Goal: Task Accomplishment & Management: Manage account settings

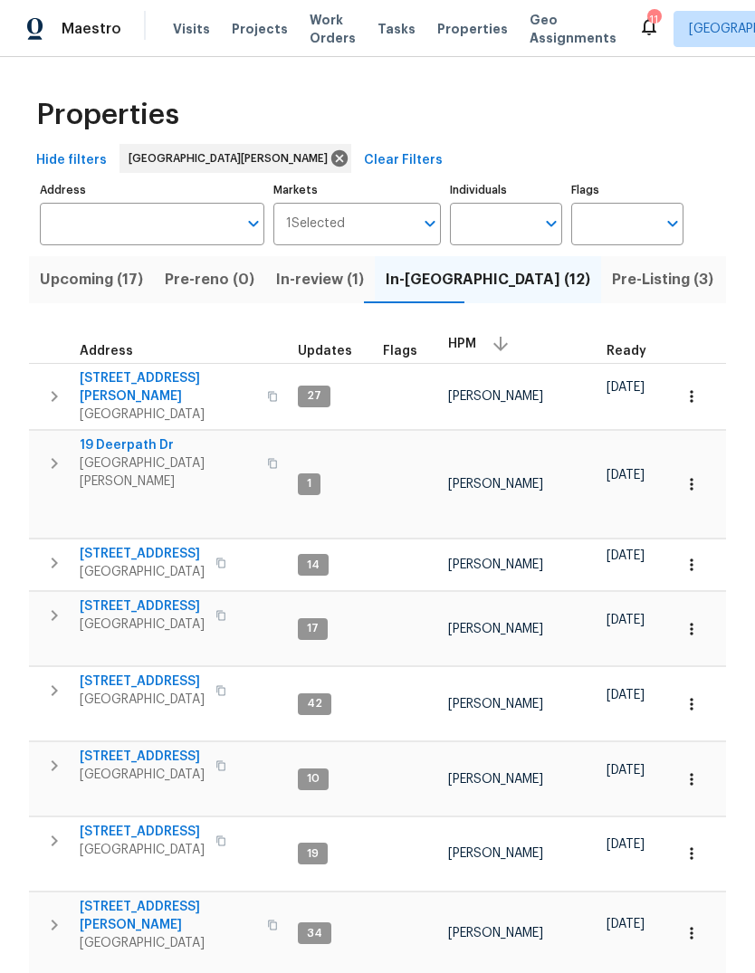
click at [263, 36] on span "Projects" at bounding box center [260, 29] width 56 height 18
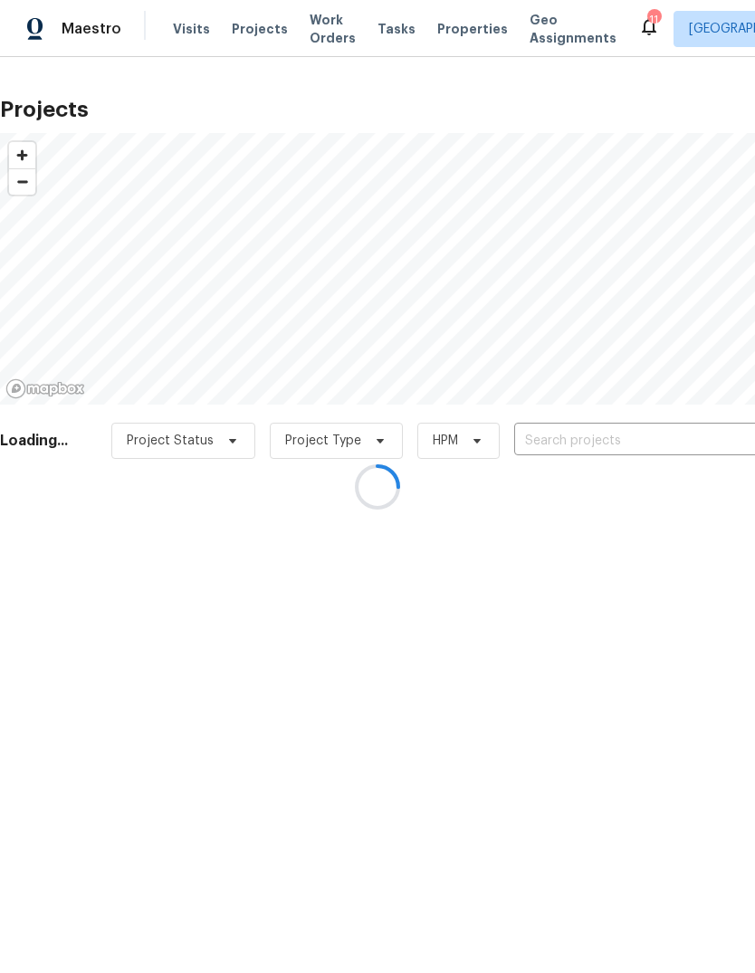
click at [602, 444] on div at bounding box center [377, 486] width 755 height 973
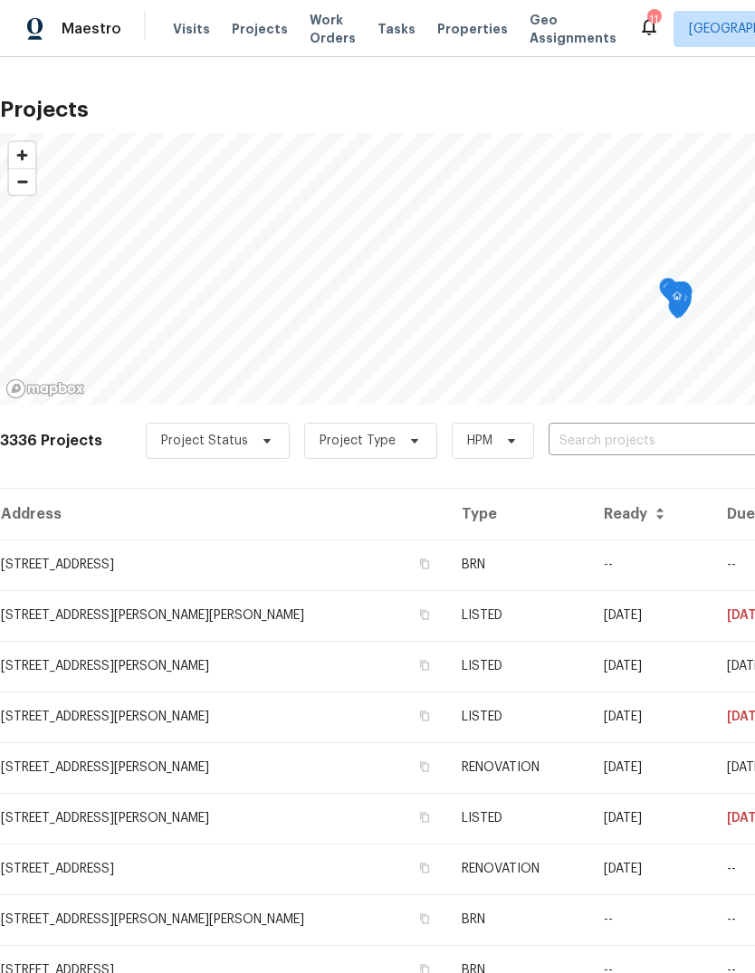
click at [589, 448] on input "text" at bounding box center [651, 441] width 207 height 28
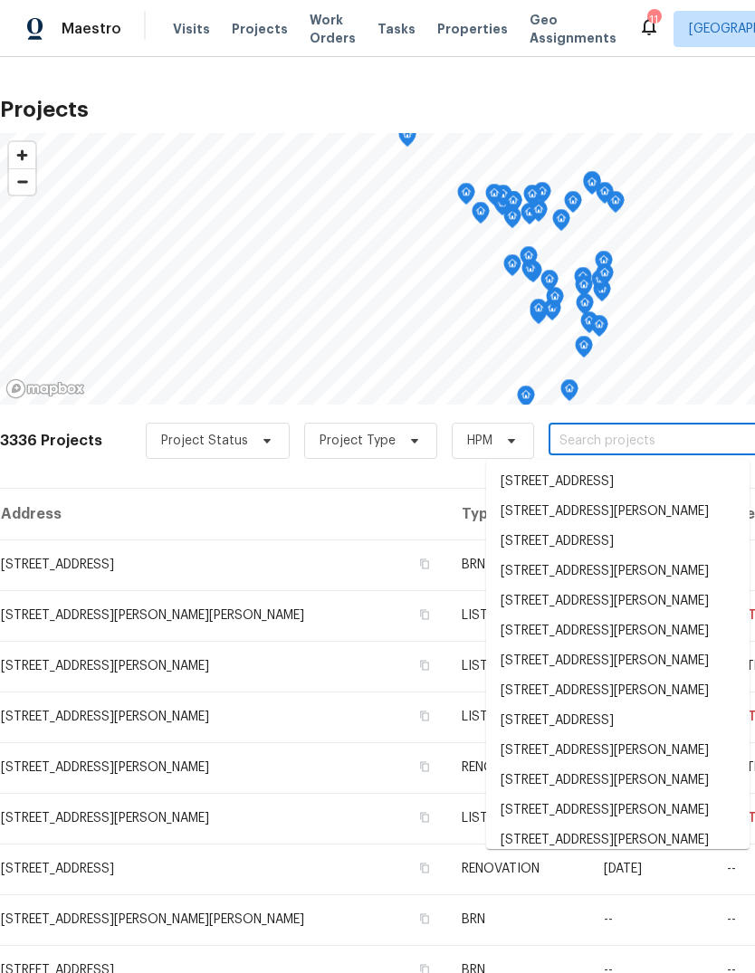
click at [614, 448] on input "text" at bounding box center [651, 441] width 207 height 28
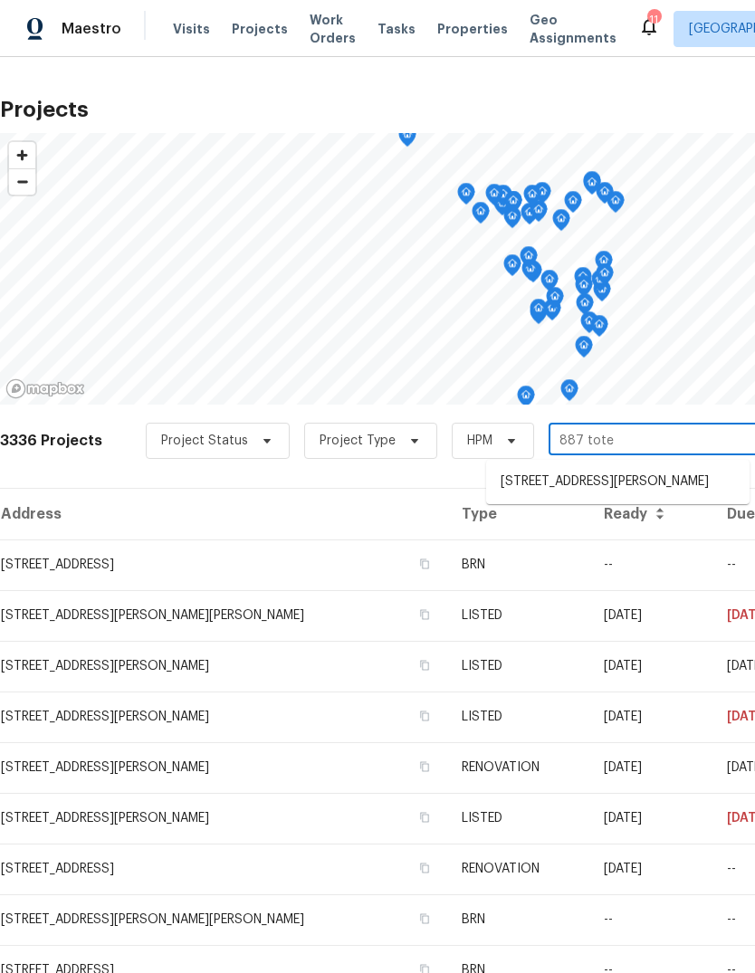
type input "887 totem"
click at [666, 474] on li "[STREET_ADDRESS][PERSON_NAME]" at bounding box center [617, 482] width 263 height 30
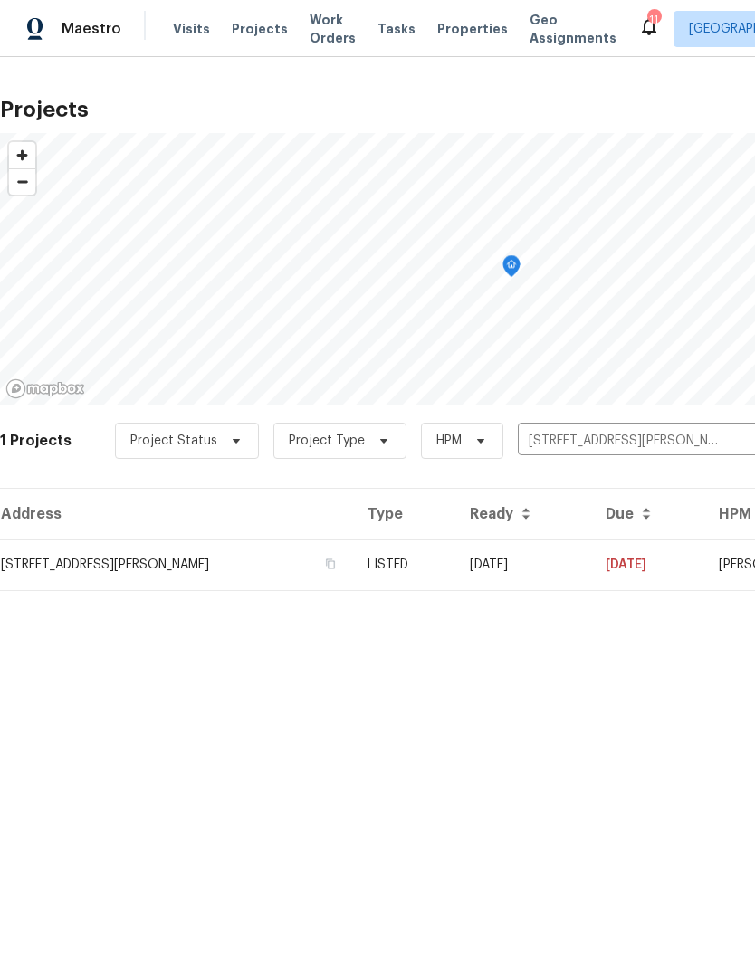
click at [581, 571] on td "[DATE]" at bounding box center [523, 564] width 136 height 51
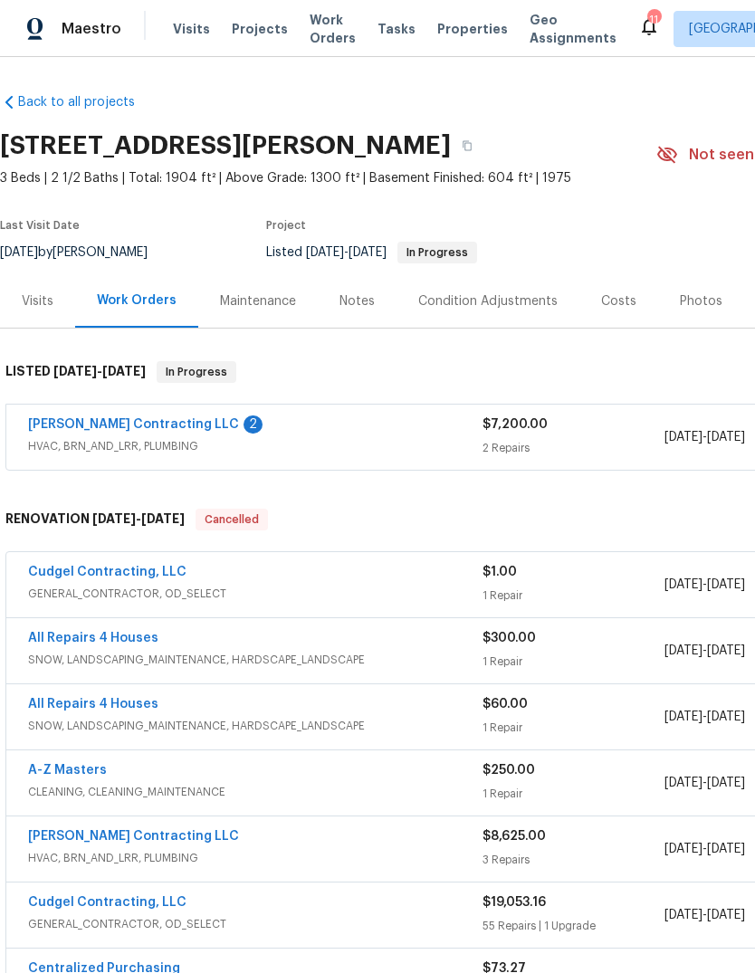
click at [129, 430] on link "[PERSON_NAME] Contracting LLC" at bounding box center [133, 424] width 211 height 13
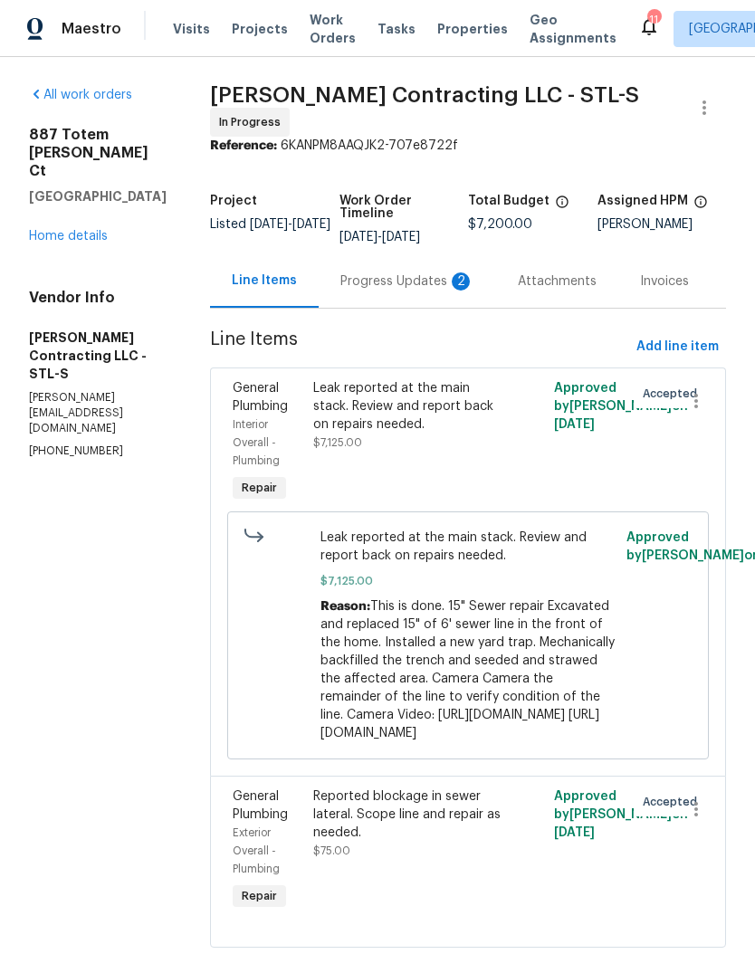
click at [441, 277] on div "Progress Updates 2" at bounding box center [407, 281] width 134 height 18
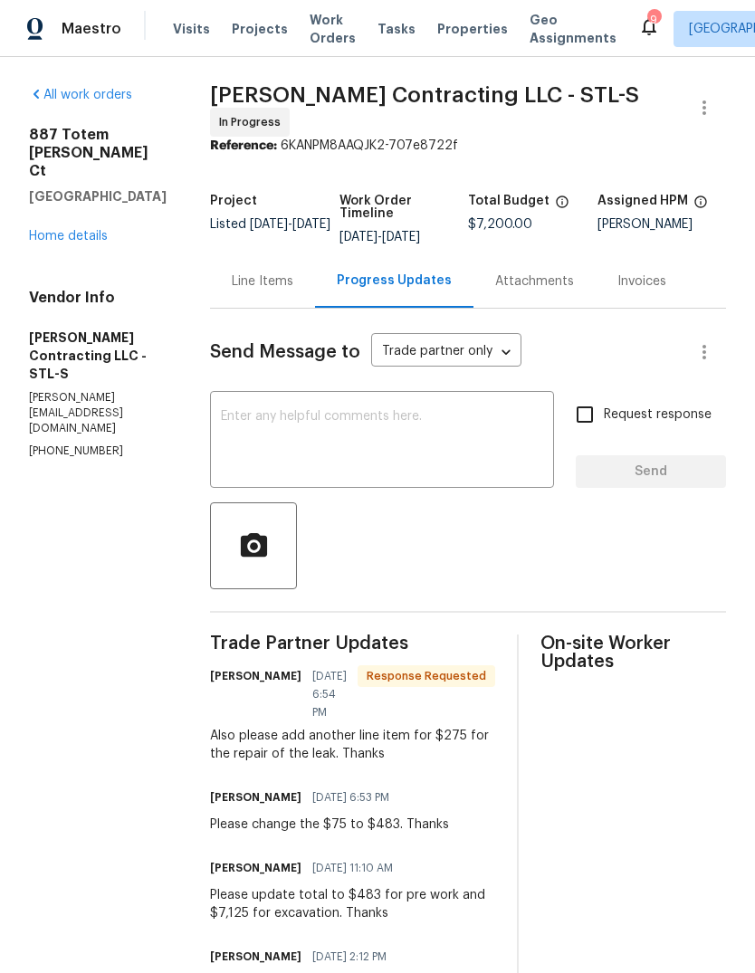
click at [275, 291] on div "Line Items" at bounding box center [262, 280] width 105 height 53
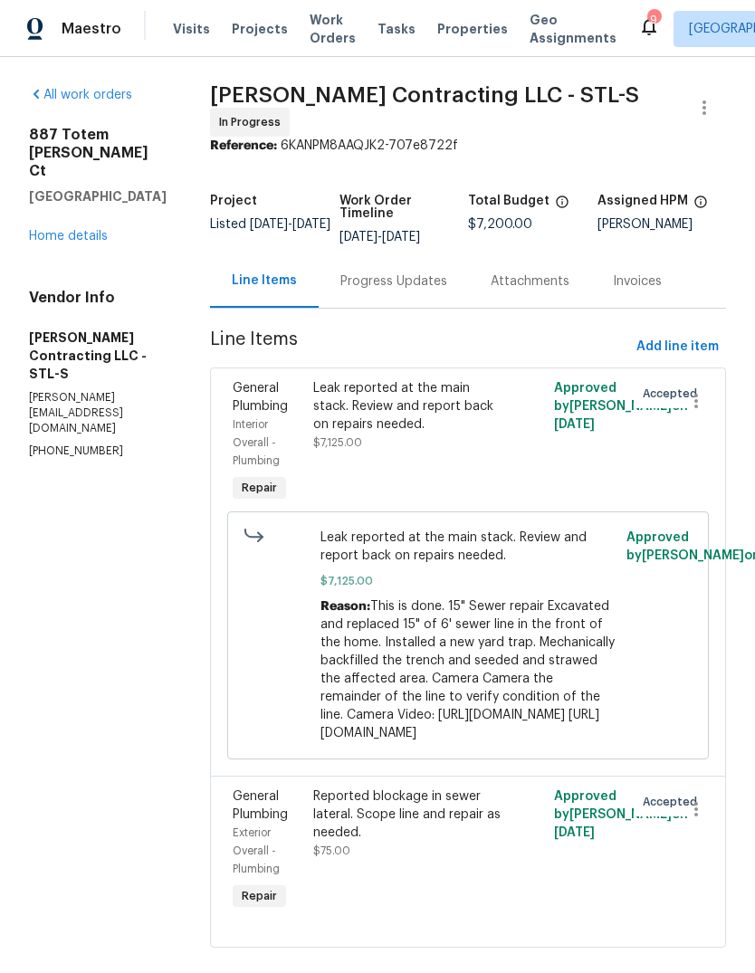
scroll to position [24, 0]
click at [424, 272] on div "Progress Updates" at bounding box center [393, 281] width 107 height 18
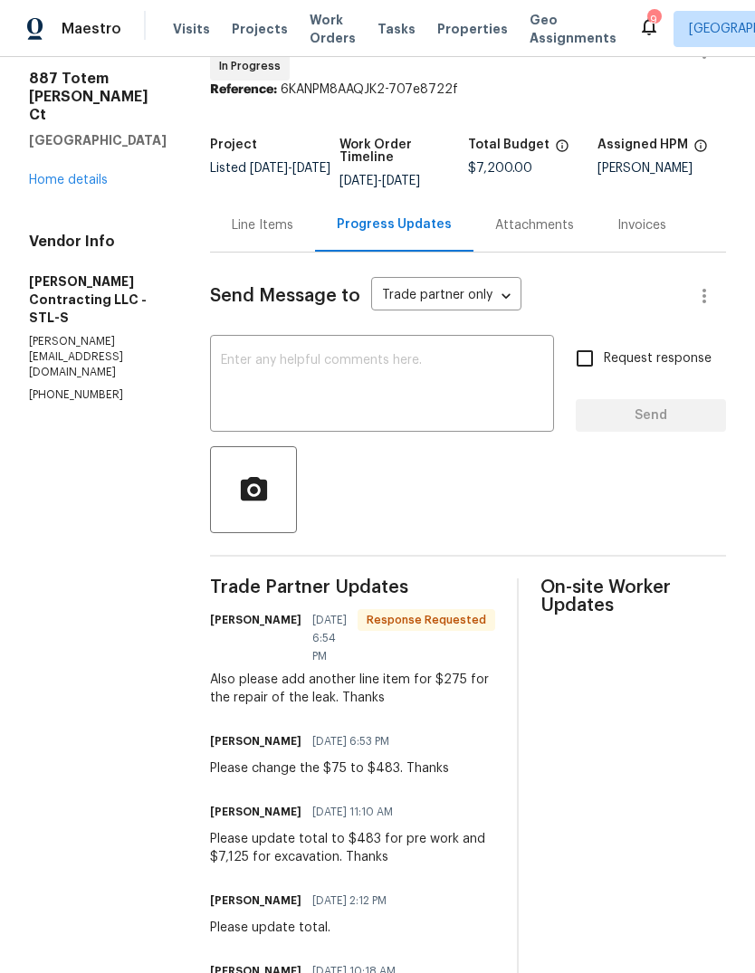
scroll to position [52, 0]
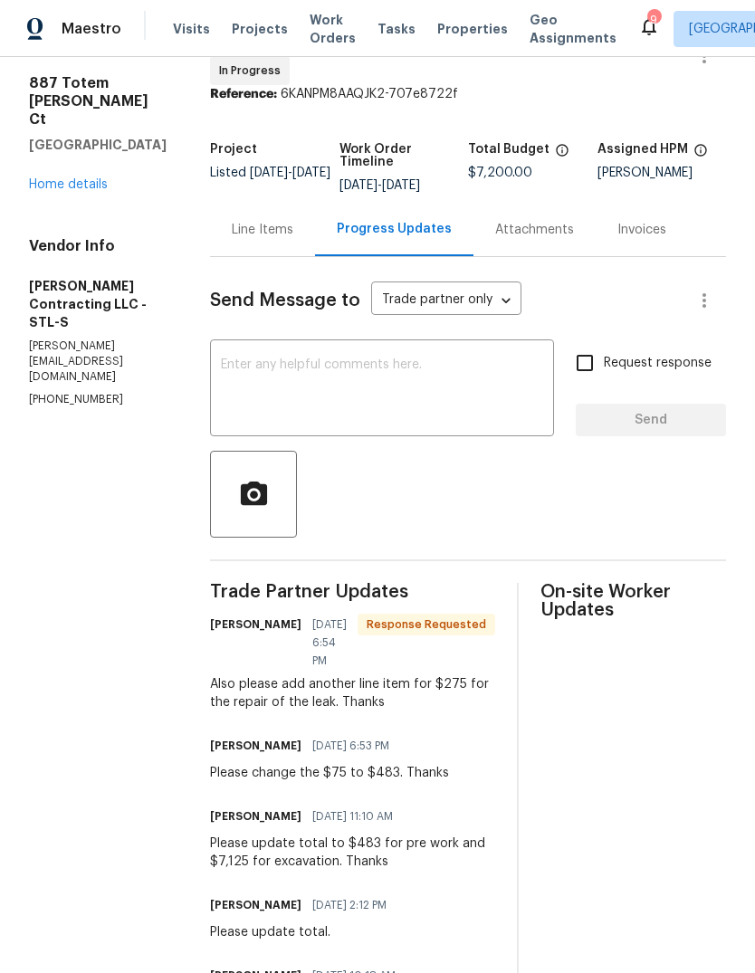
click at [285, 227] on div "Line Items" at bounding box center [263, 230] width 62 height 18
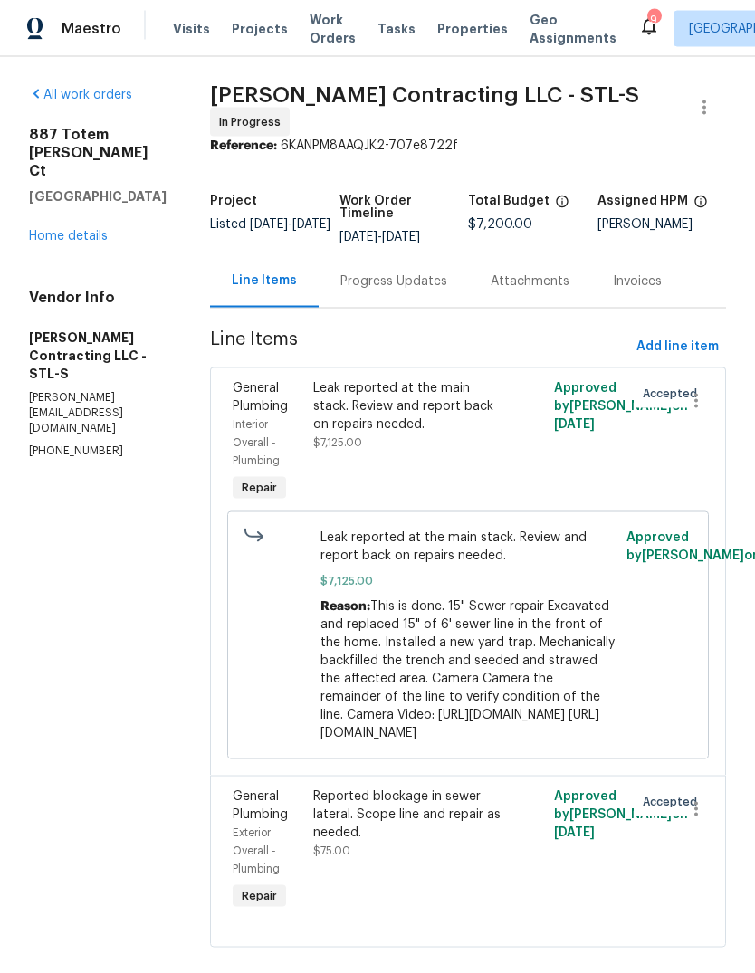
scroll to position [24, 0]
click at [708, 336] on span "Add line item" at bounding box center [677, 347] width 82 height 23
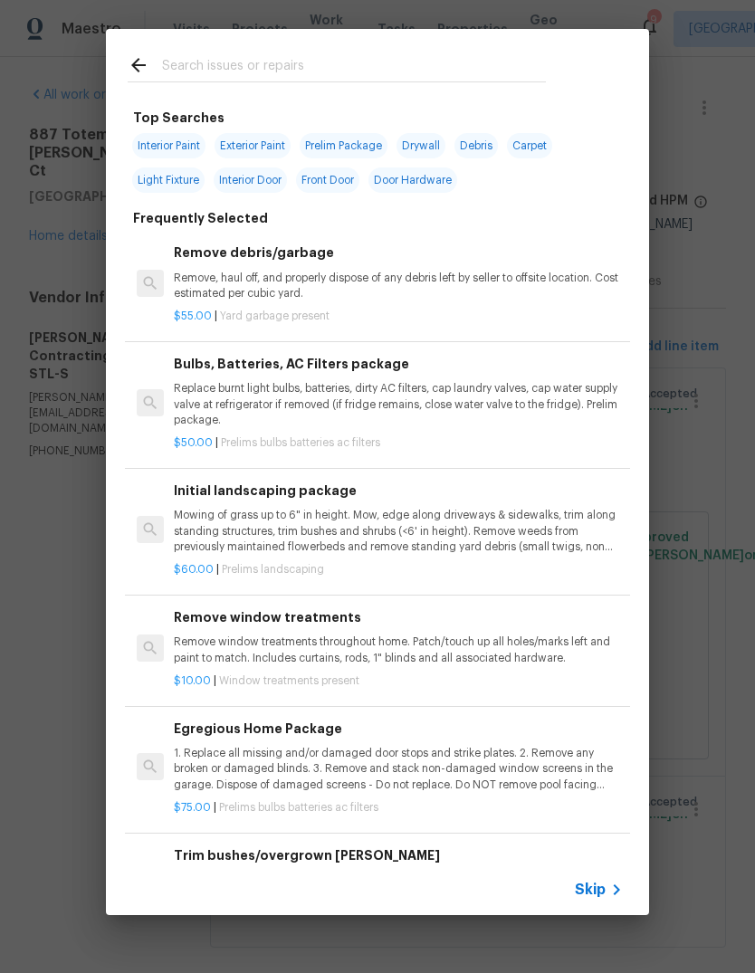
click at [601, 882] on span "Skip" at bounding box center [590, 890] width 31 height 18
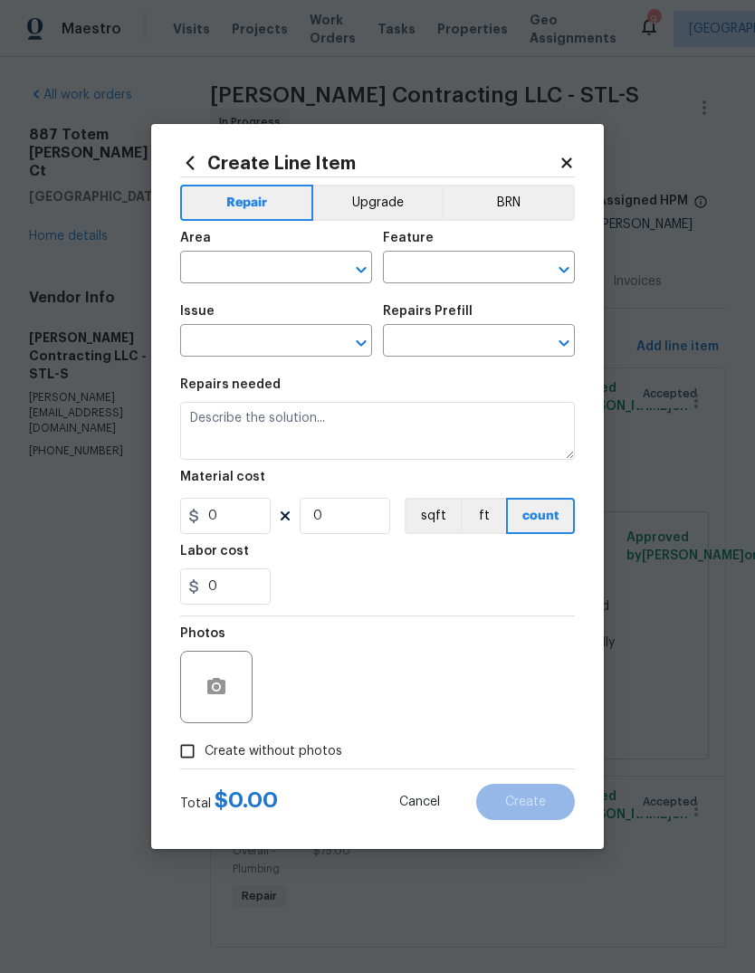
click at [306, 276] on input "text" at bounding box center [250, 269] width 141 height 28
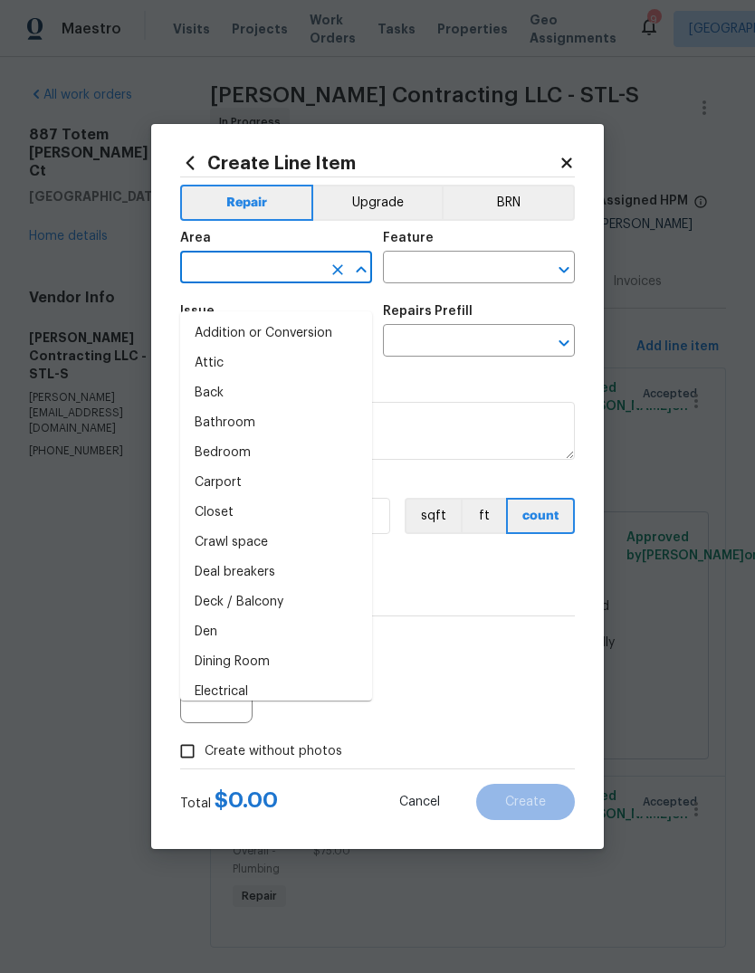
click at [572, 159] on icon at bounding box center [566, 163] width 16 height 16
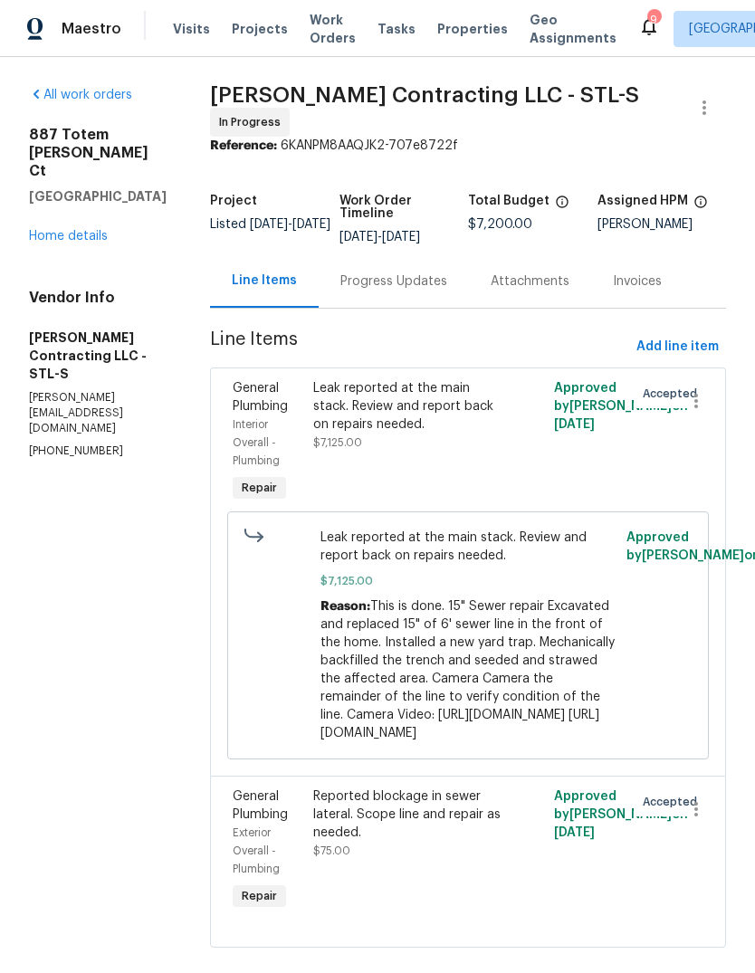
click at [434, 272] on div "Progress Updates" at bounding box center [393, 281] width 107 height 18
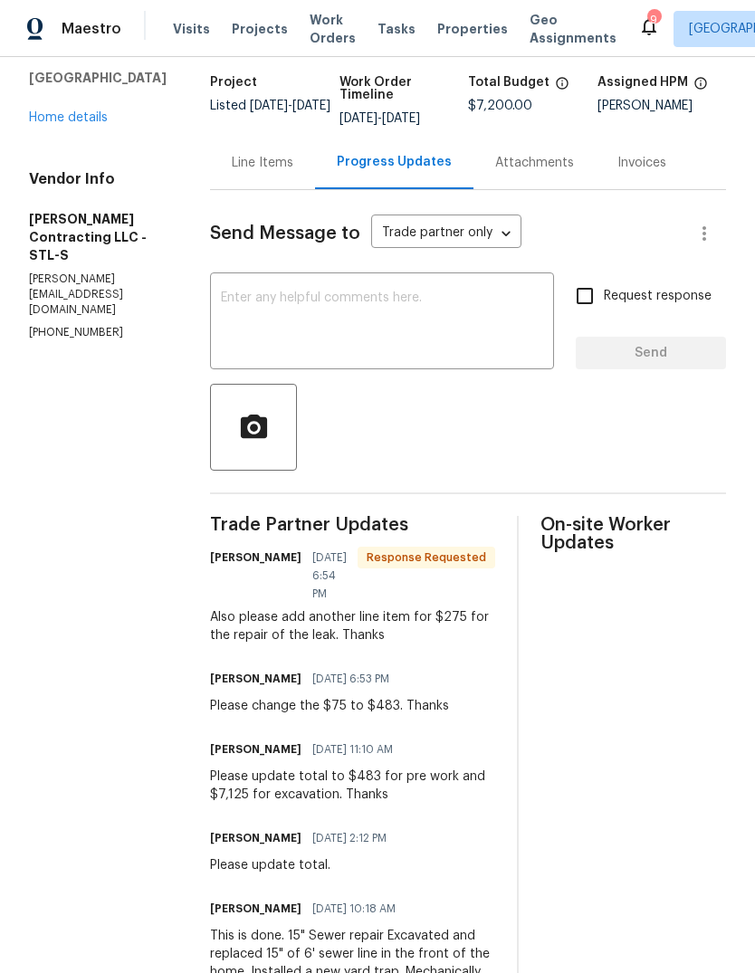
scroll to position [110, 0]
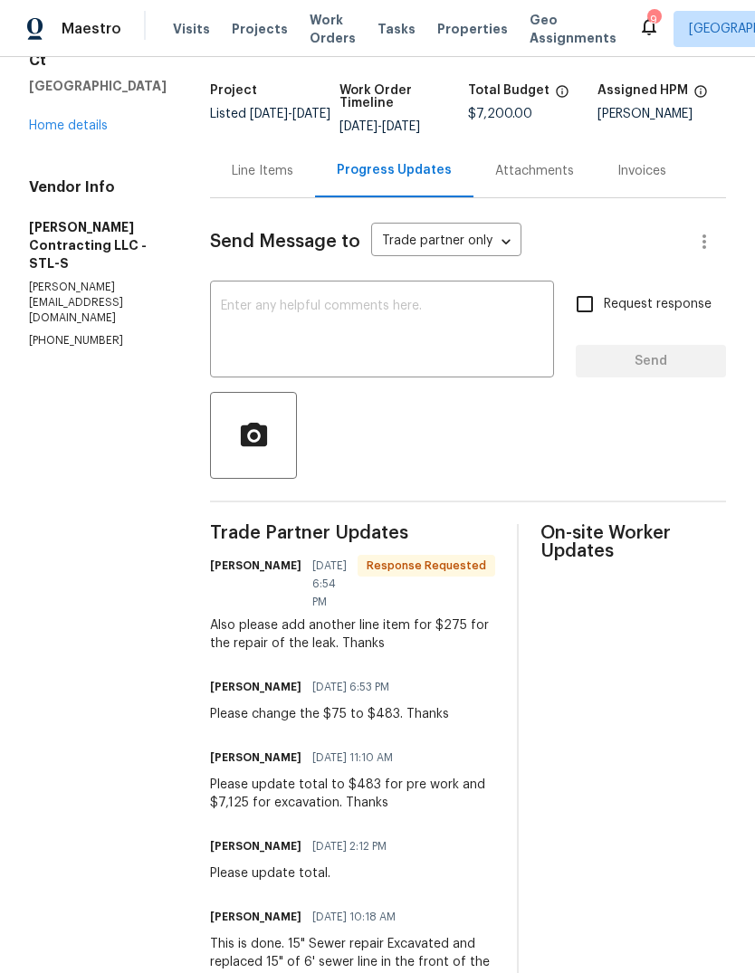
click at [272, 172] on div "Line Items" at bounding box center [263, 171] width 62 height 18
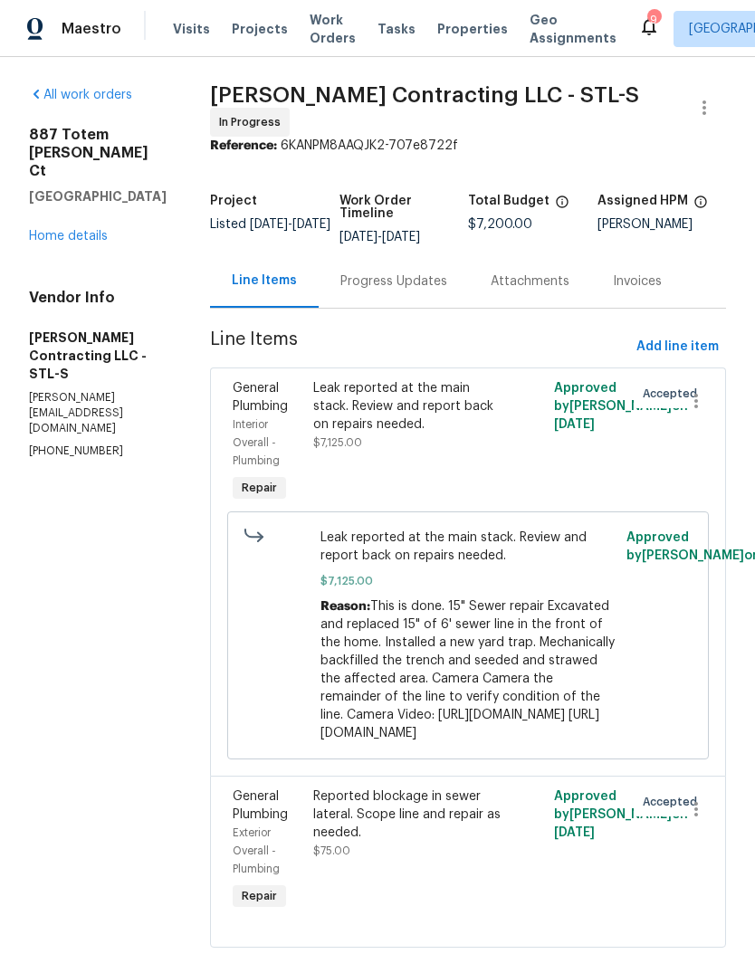
click at [482, 829] on div "Reported blockage in sewer lateral. Scope line and repair as needed." at bounding box center [408, 814] width 190 height 54
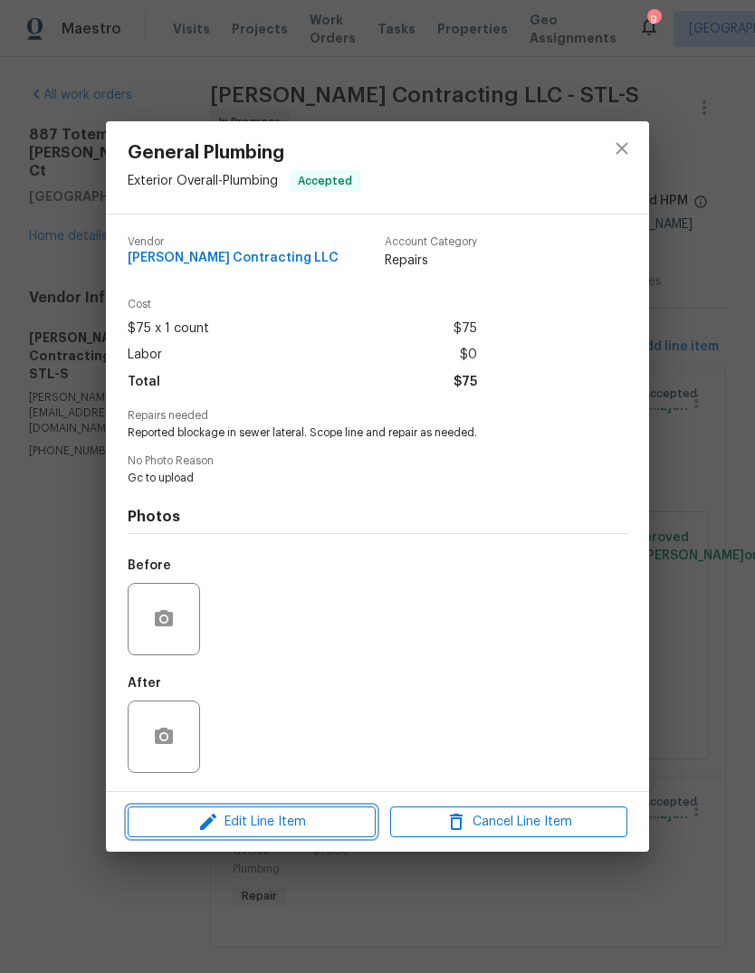
click at [313, 827] on span "Edit Line Item" at bounding box center [251, 822] width 237 height 23
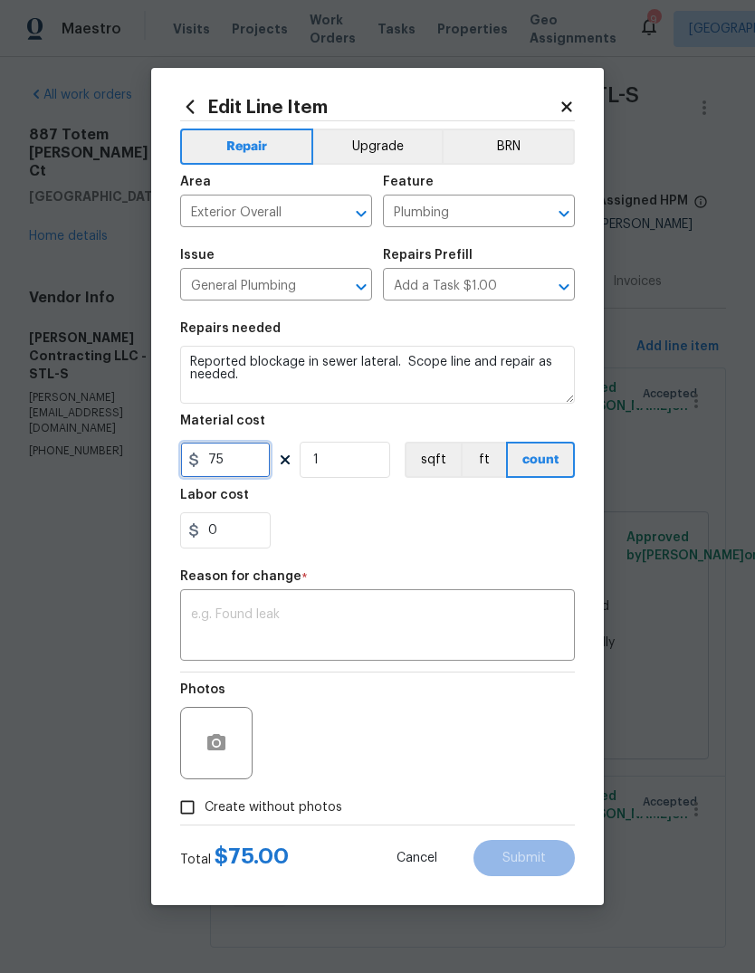
click at [253, 468] on input "75" at bounding box center [225, 460] width 91 height 36
type input "483"
click at [403, 611] on textarea at bounding box center [377, 627] width 373 height 38
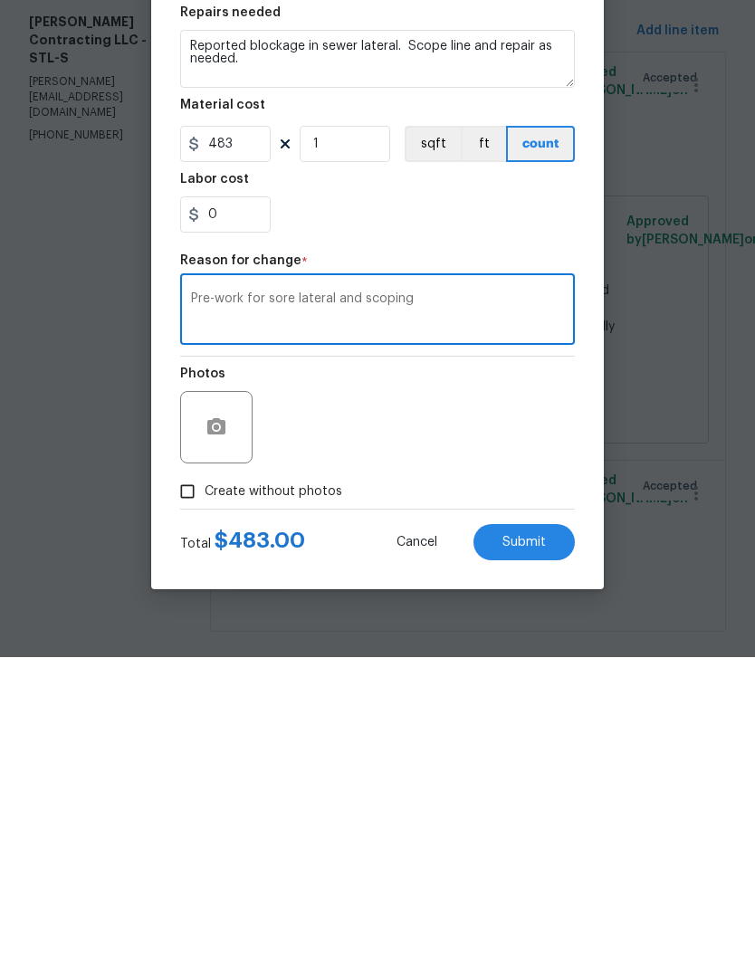
click at [285, 608] on textarea "Pre-work for sore lateral and scoping" at bounding box center [377, 627] width 373 height 38
type textarea "Pre-work for sewer lateral and scoping"
click at [548, 840] on button "Submit" at bounding box center [523, 858] width 101 height 36
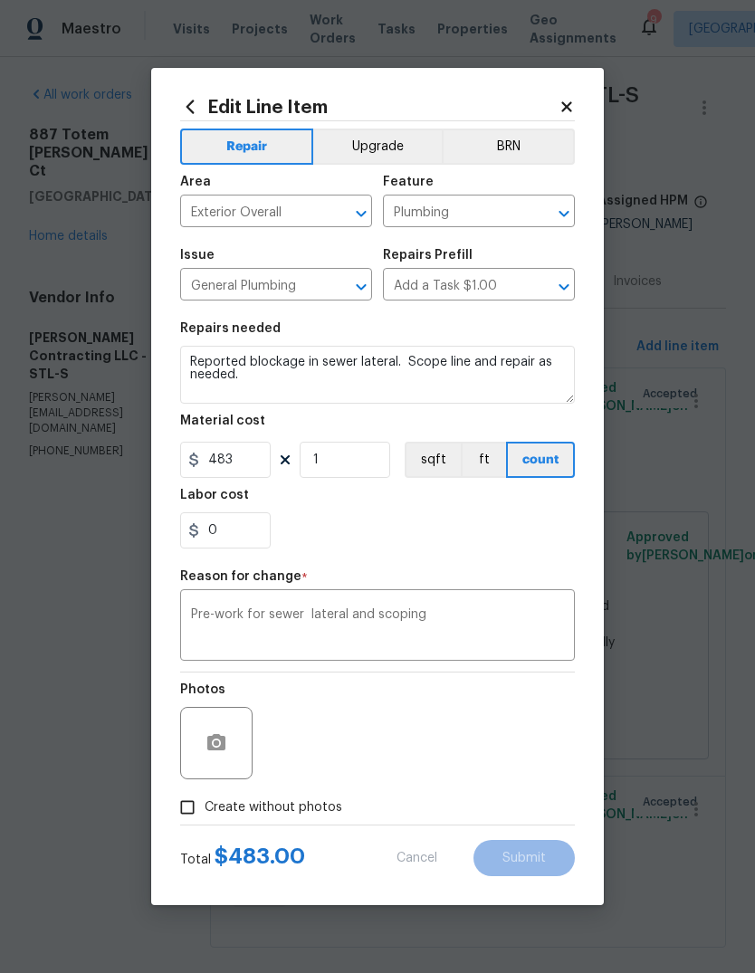
type input "75"
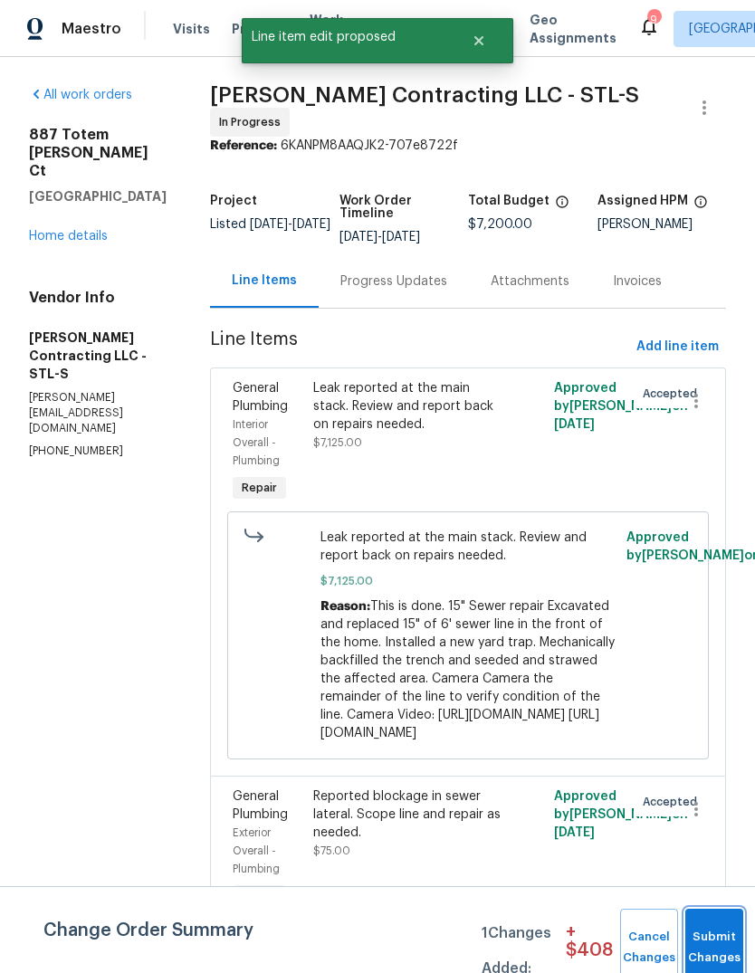
click at [732, 942] on button "Submit Changes" at bounding box center [714, 948] width 58 height 78
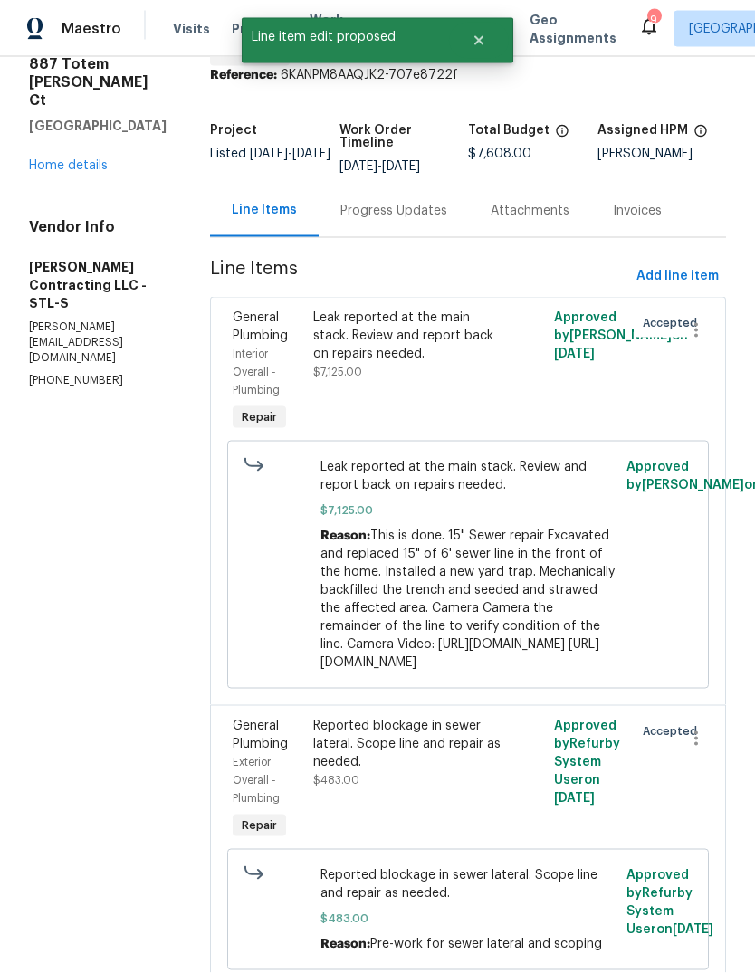
scroll to position [68, 0]
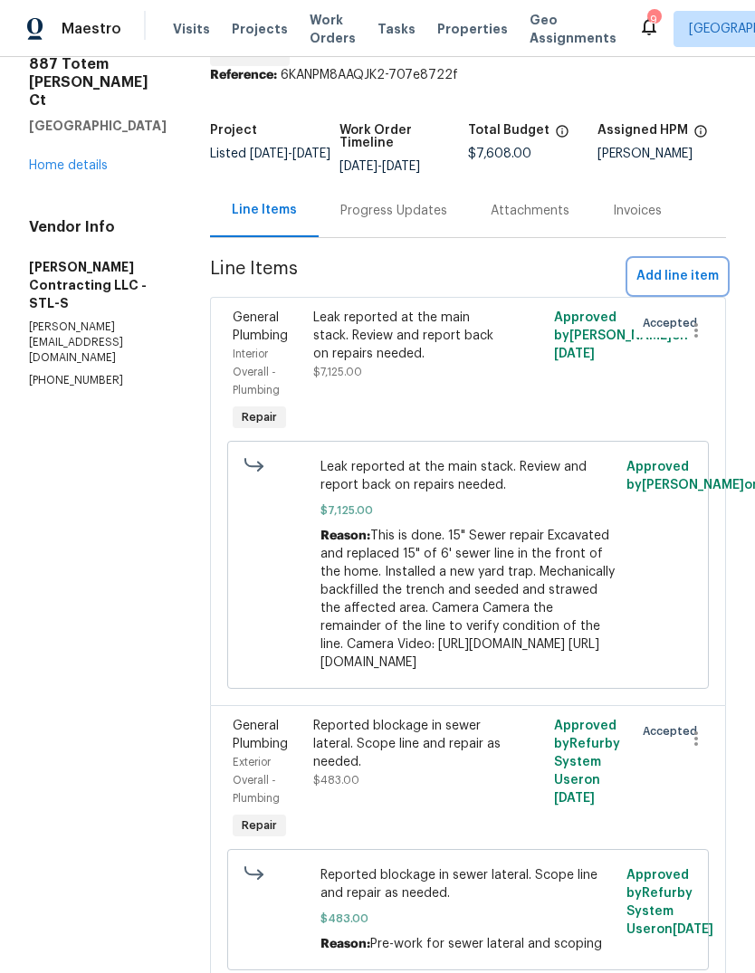
click at [711, 265] on span "Add line item" at bounding box center [677, 276] width 82 height 23
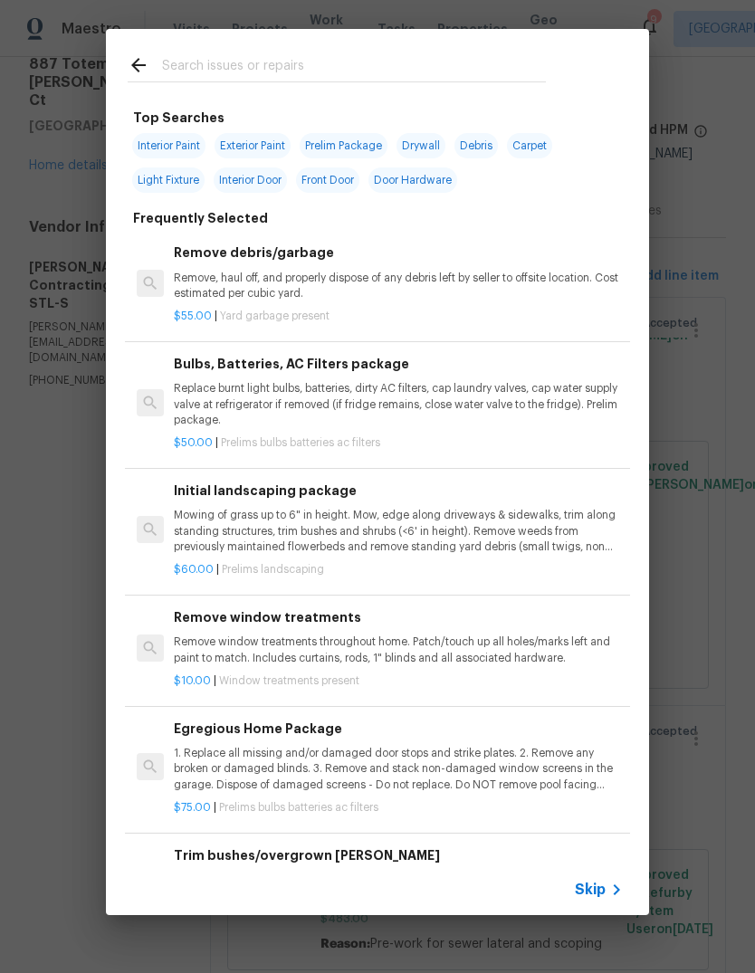
click at [606, 892] on icon at bounding box center [617, 890] width 22 height 22
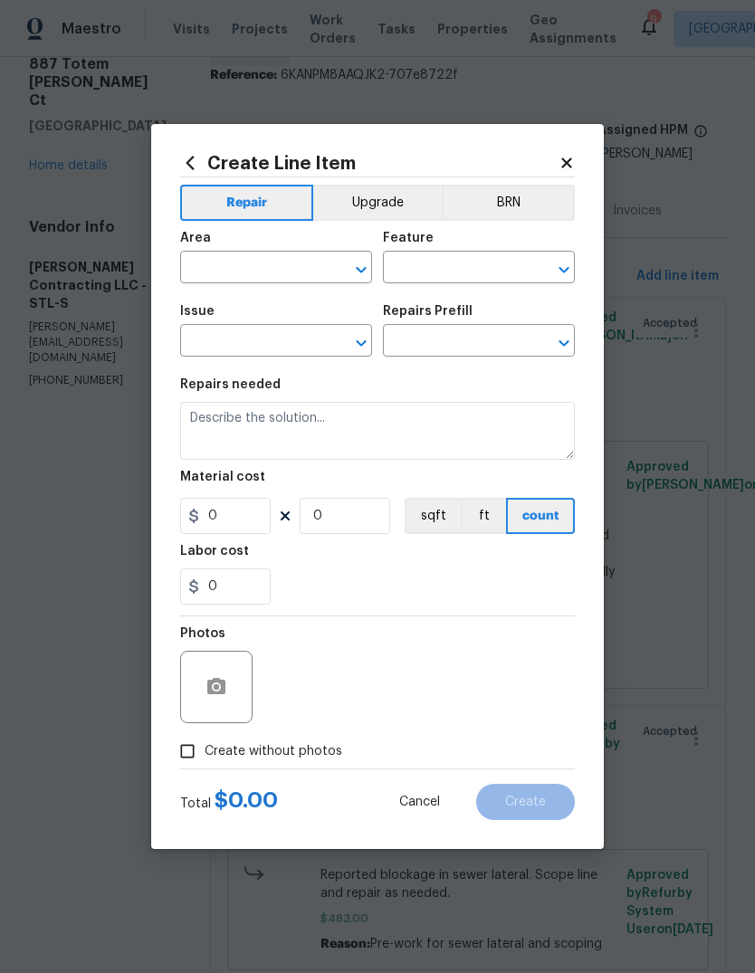
click at [300, 272] on input "text" at bounding box center [250, 269] width 141 height 28
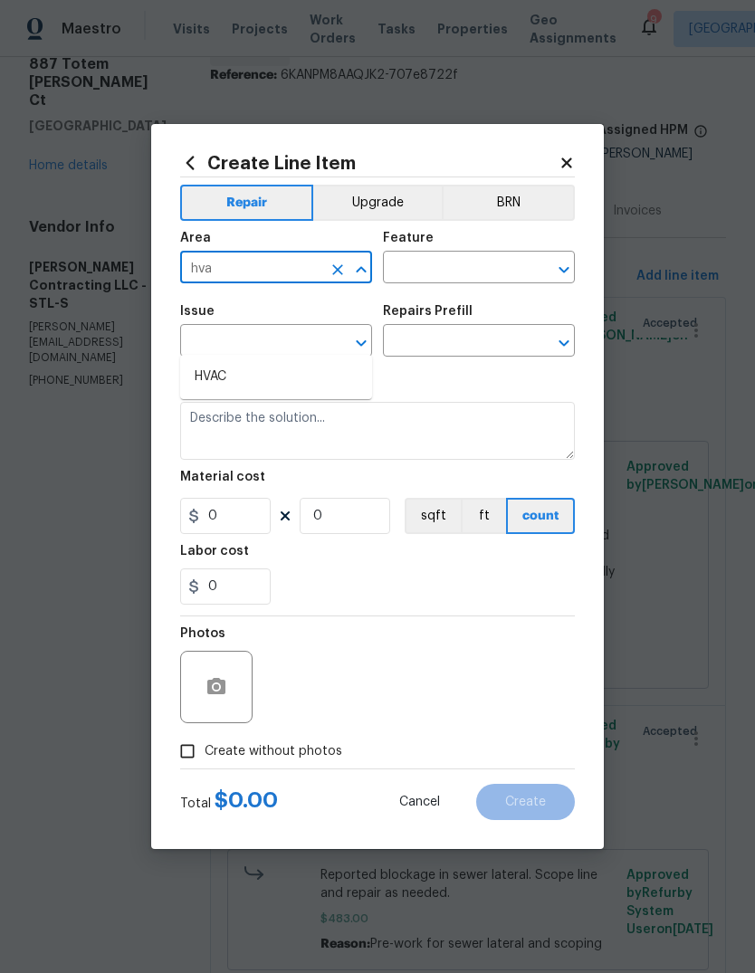
type input "hvac"
click at [343, 266] on icon "Clear" at bounding box center [338, 270] width 18 height 18
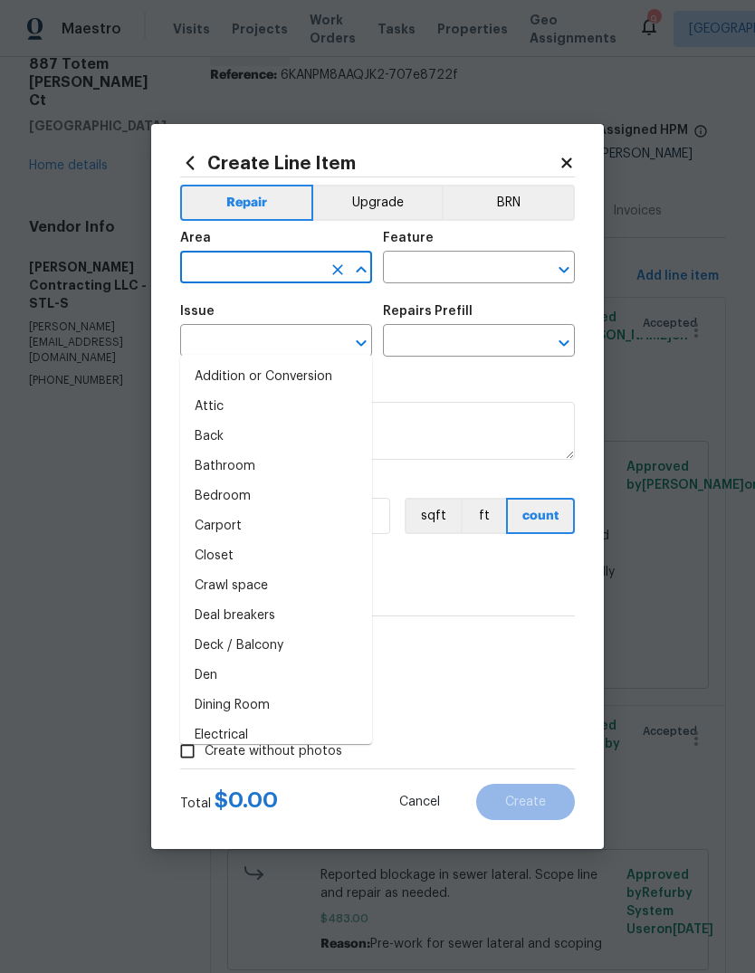
click at [299, 275] on input "text" at bounding box center [250, 269] width 141 height 28
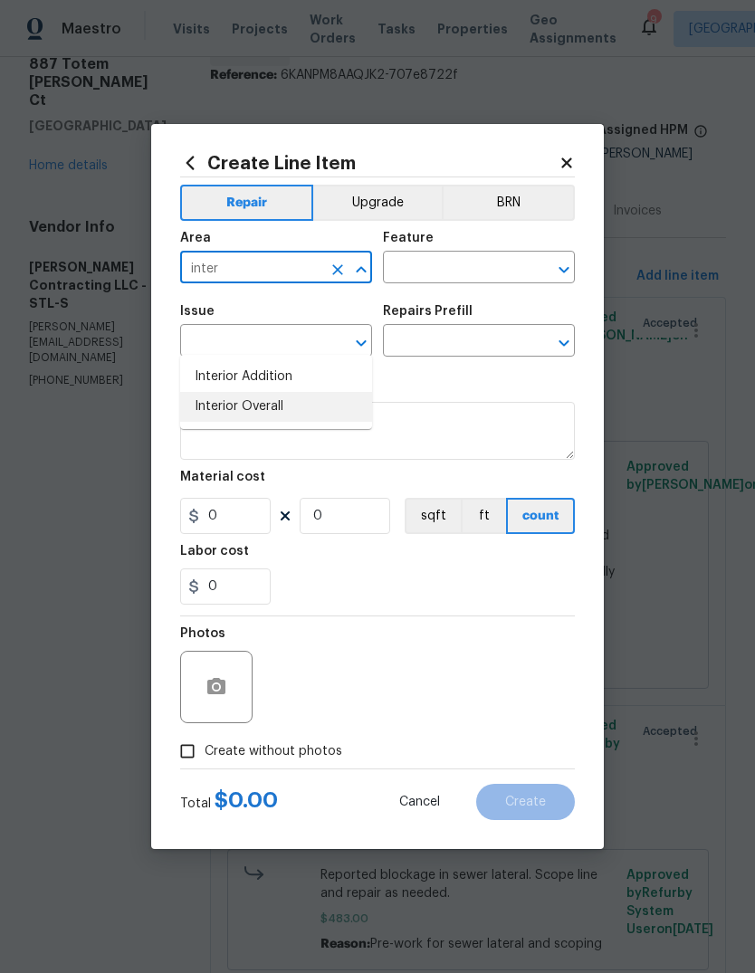
click at [344, 392] on li "Interior Overall" at bounding box center [276, 407] width 192 height 30
type input "Interior Overall"
click at [495, 273] on input "text" at bounding box center [453, 269] width 141 height 28
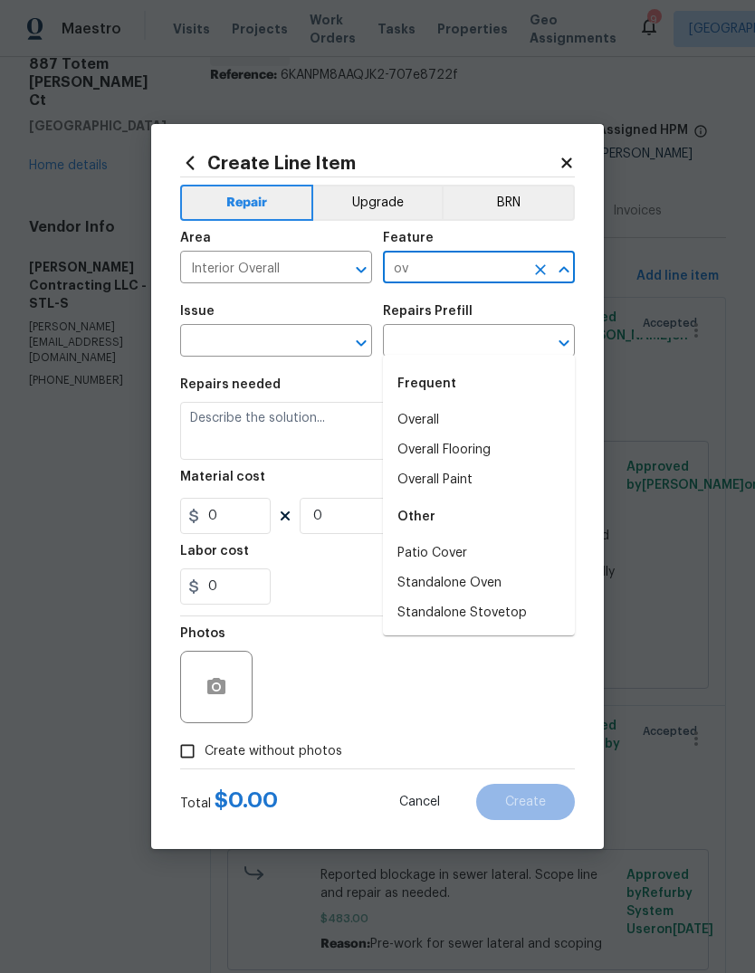
type input "o"
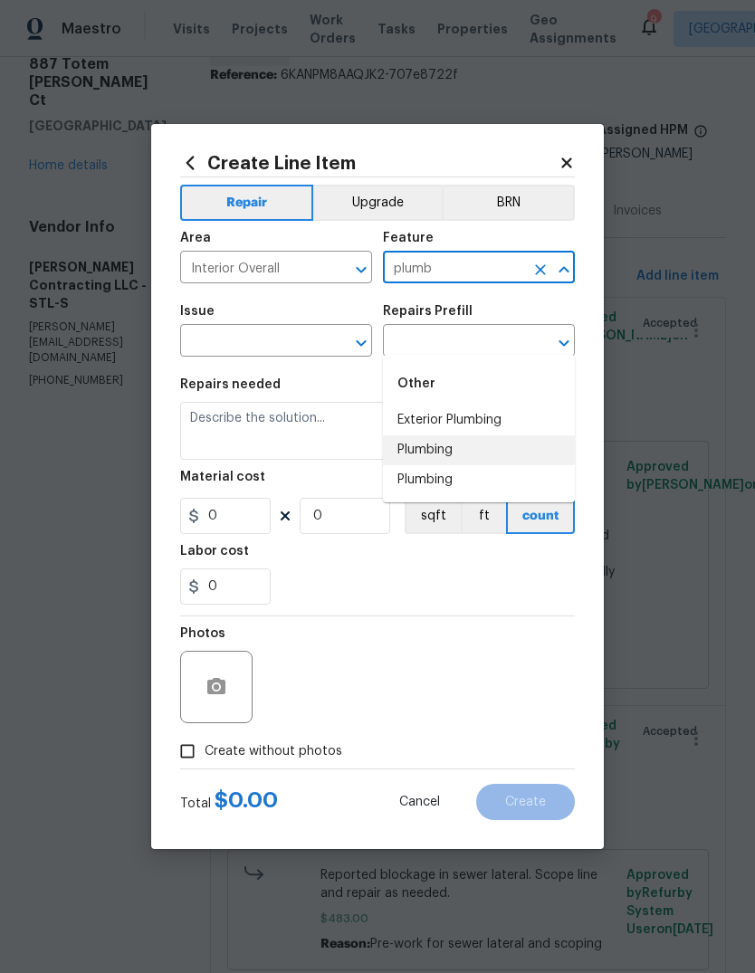
click at [471, 435] on li "Plumbing" at bounding box center [479, 450] width 192 height 30
type input "Plumbing"
click at [323, 346] on div "​" at bounding box center [276, 343] width 192 height 28
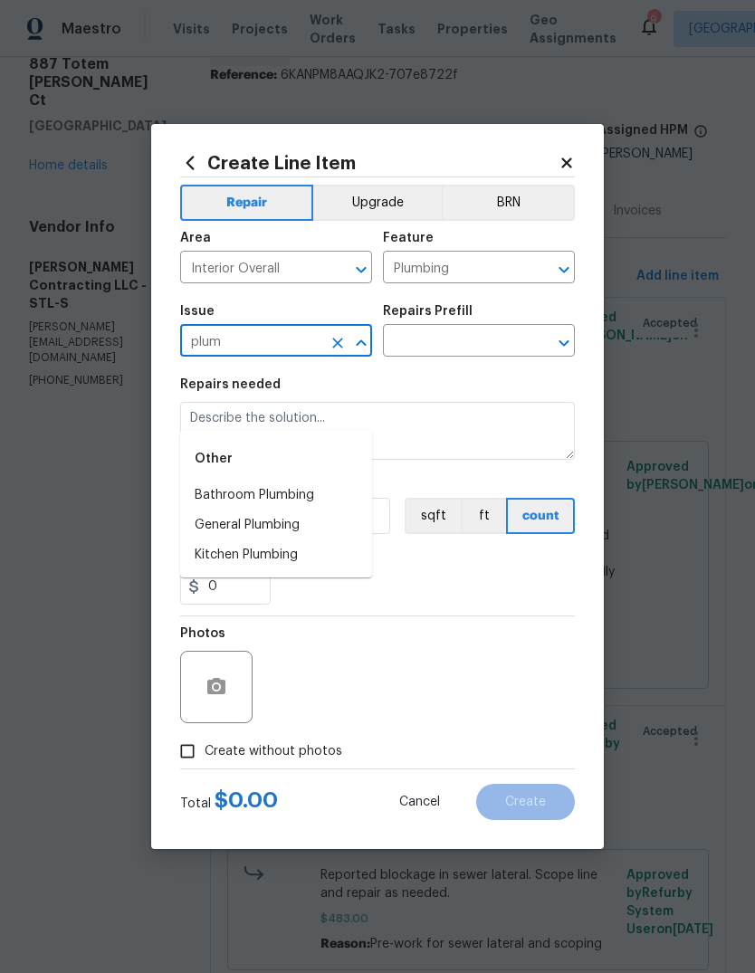
click at [329, 510] on li "General Plumbing" at bounding box center [276, 525] width 192 height 30
type input "General Plumbing"
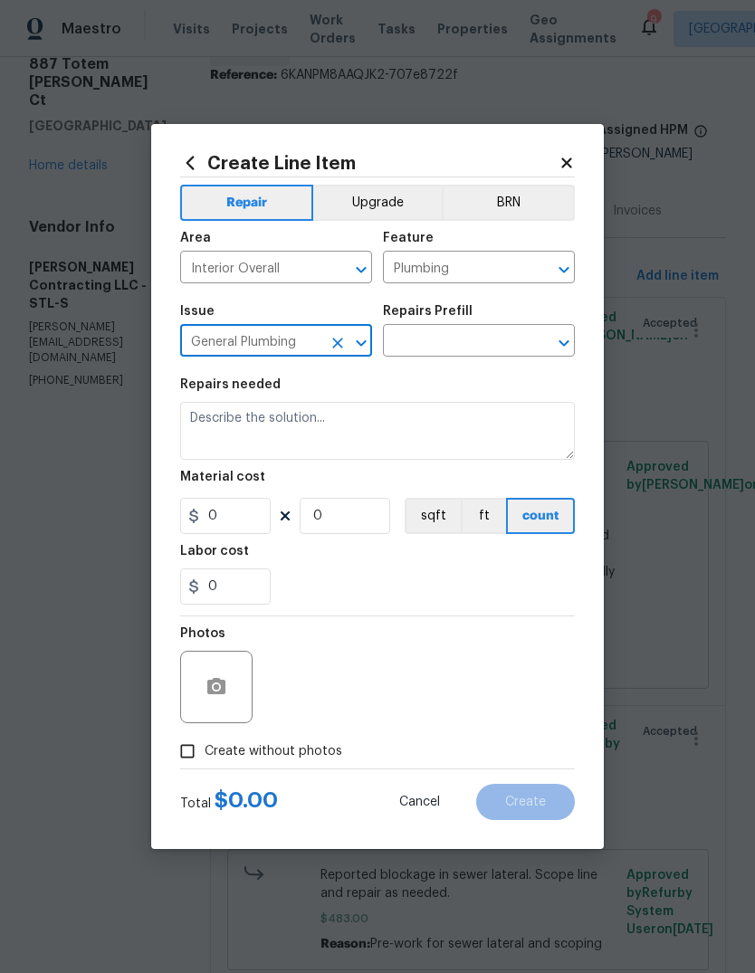
click at [484, 344] on input "text" at bounding box center [453, 343] width 141 height 28
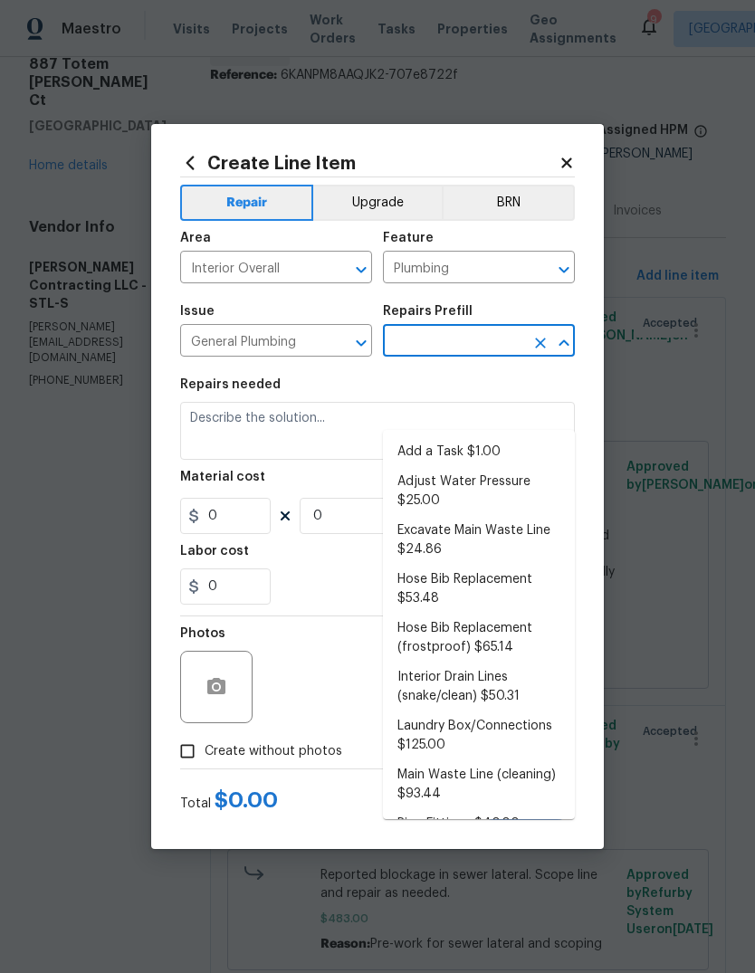
click at [496, 437] on li "Add a Task $1.00" at bounding box center [479, 452] width 192 height 30
type input "Add a Task $1.00"
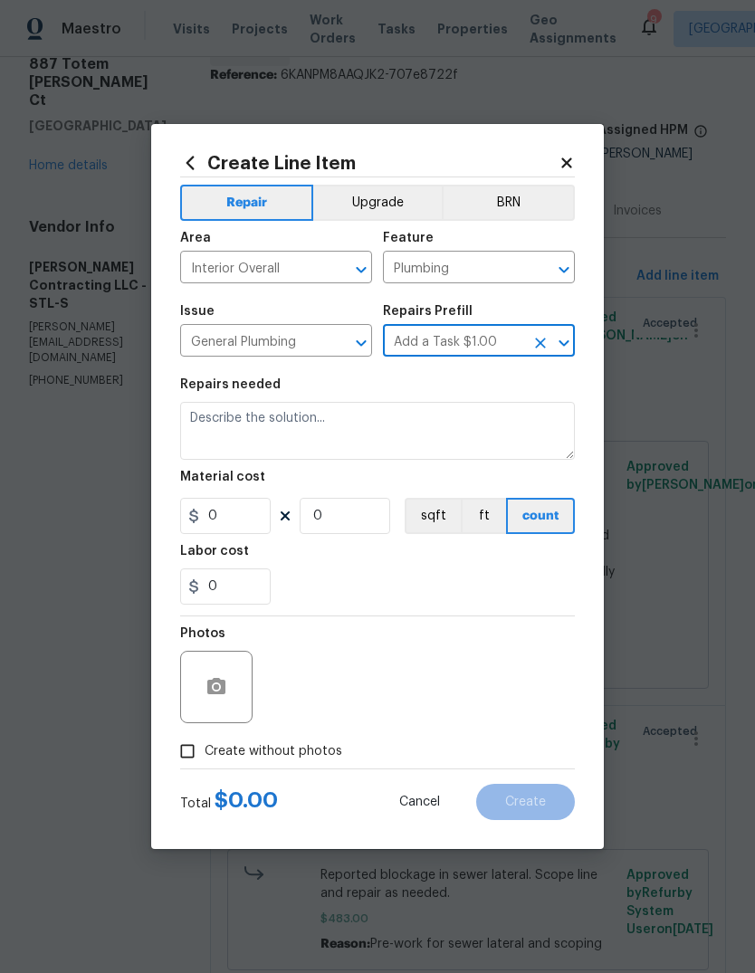
type textarea "HPM to detail"
type input "1"
type input "Add a Task $1.00"
type input "1"
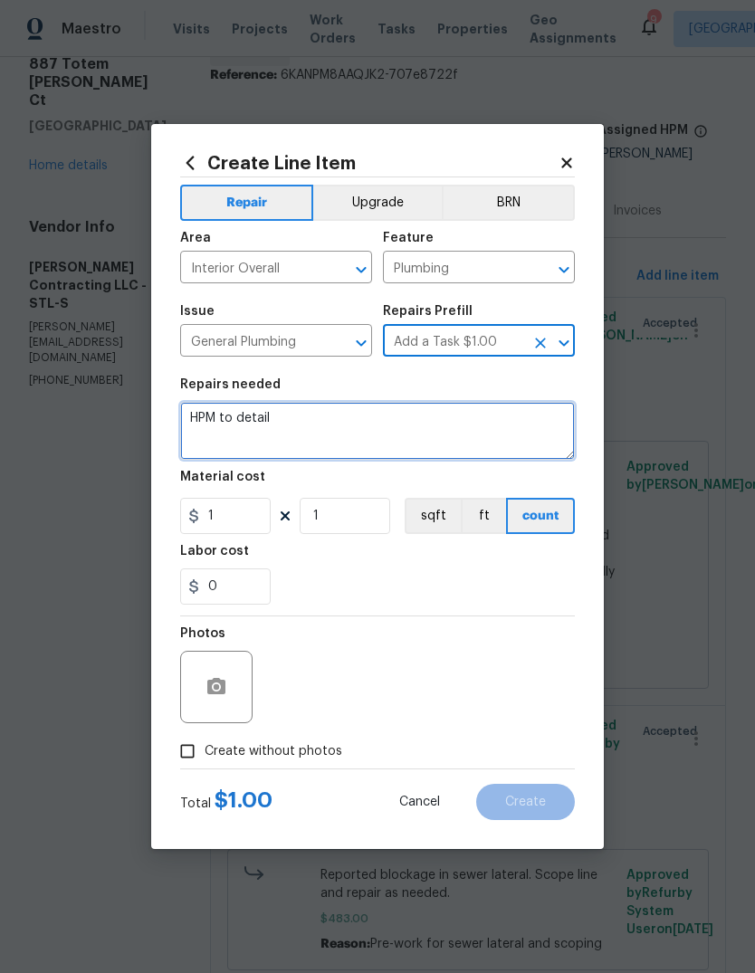
click at [453, 435] on textarea "HPM to detail" at bounding box center [377, 431] width 395 height 58
type textarea "H"
type textarea "Repair leak"
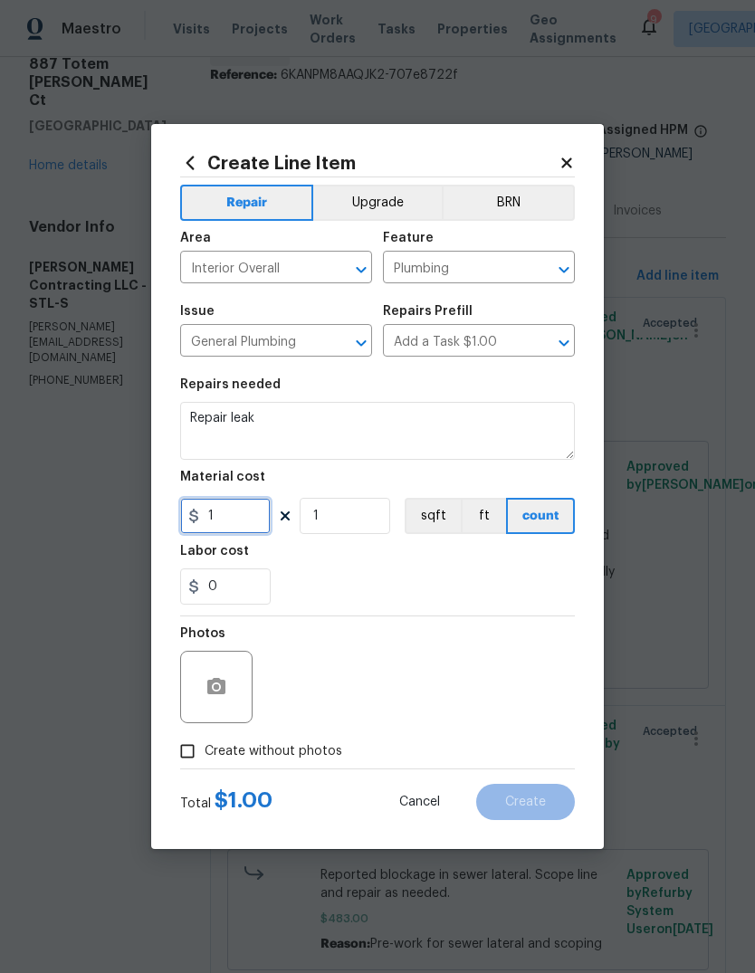
click at [253, 511] on input "1" at bounding box center [225, 516] width 91 height 36
type input "275"
click at [453, 573] on div "0" at bounding box center [377, 586] width 395 height 36
click at [331, 754] on span "Create without photos" at bounding box center [274, 751] width 138 height 19
click at [205, 754] on input "Create without photos" at bounding box center [187, 751] width 34 height 34
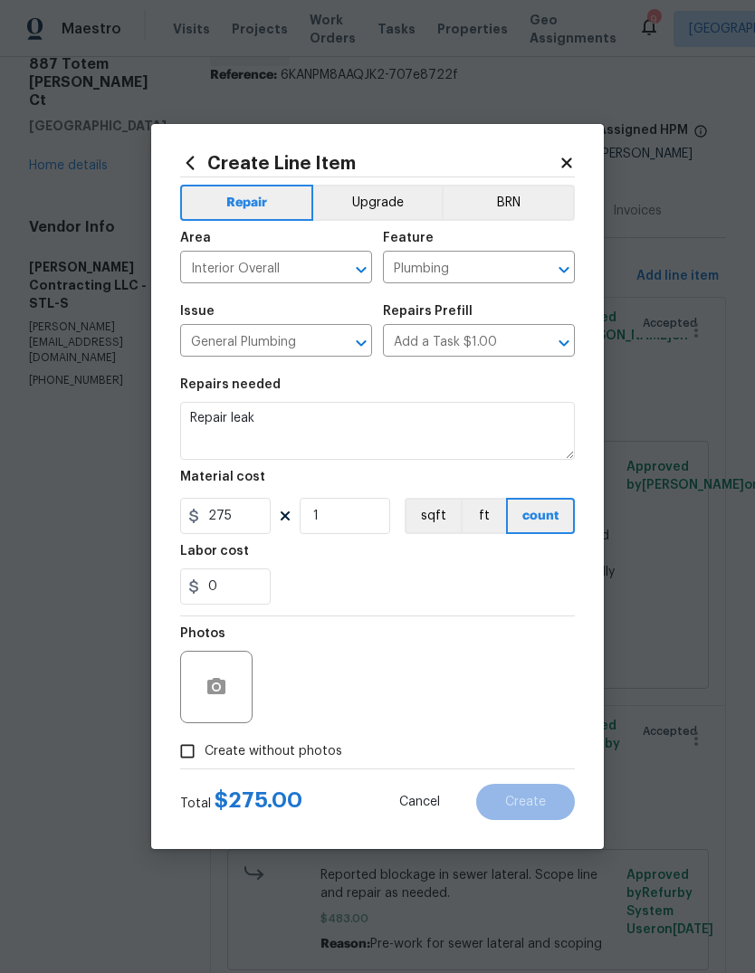
checkbox input "true"
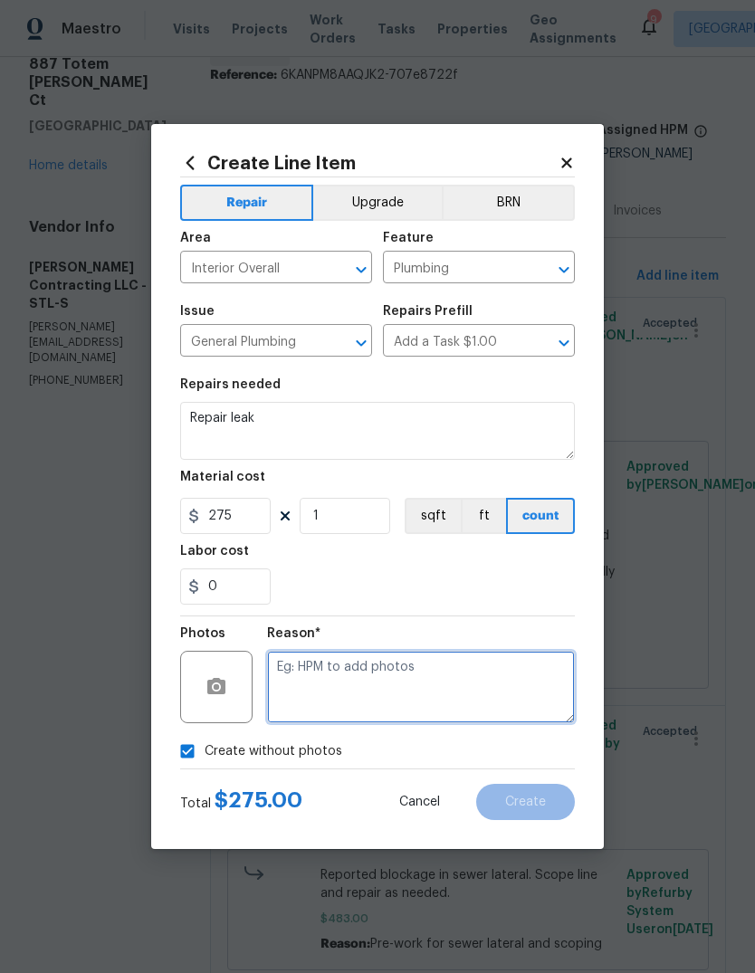
click at [427, 676] on textarea at bounding box center [421, 687] width 308 height 72
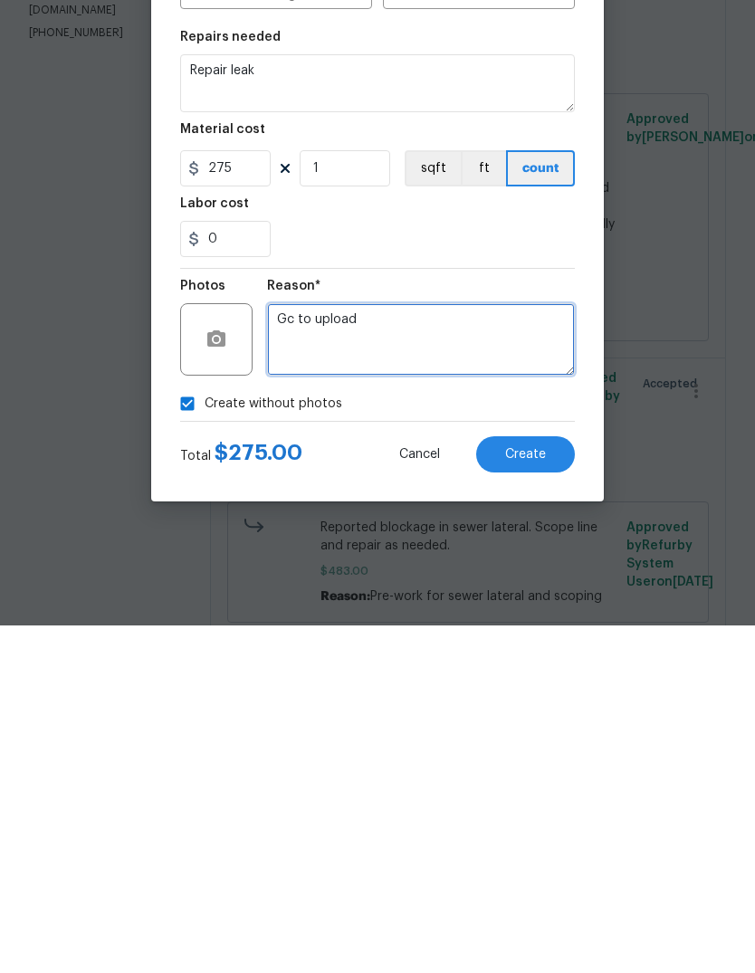
type textarea "Gc to upload"
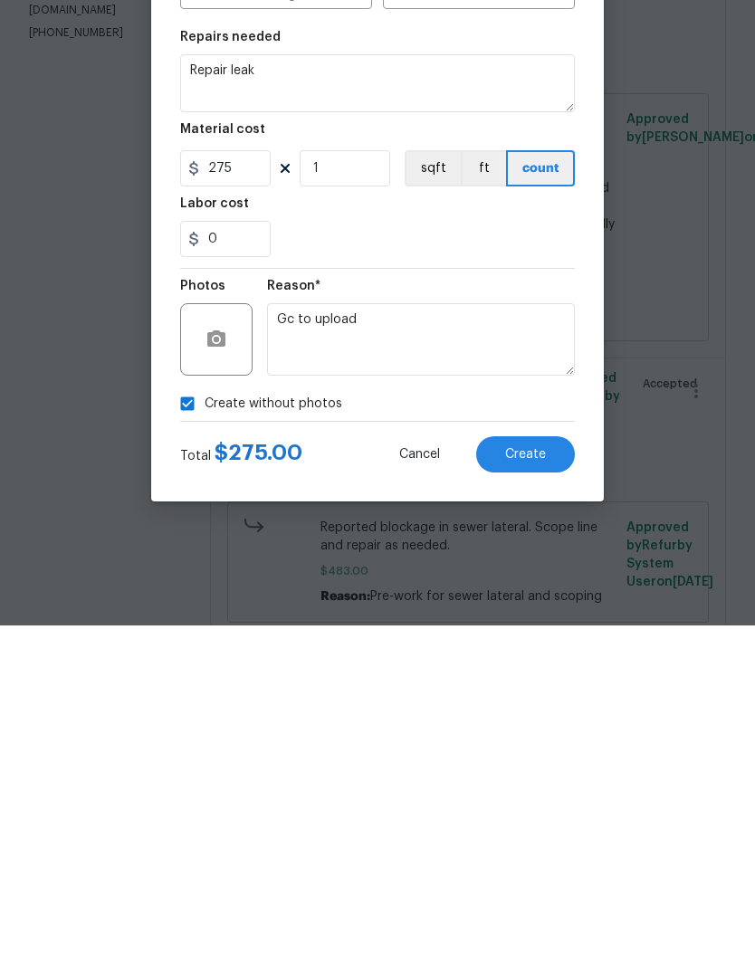
click at [537, 784] on button "Create" at bounding box center [525, 802] width 99 height 36
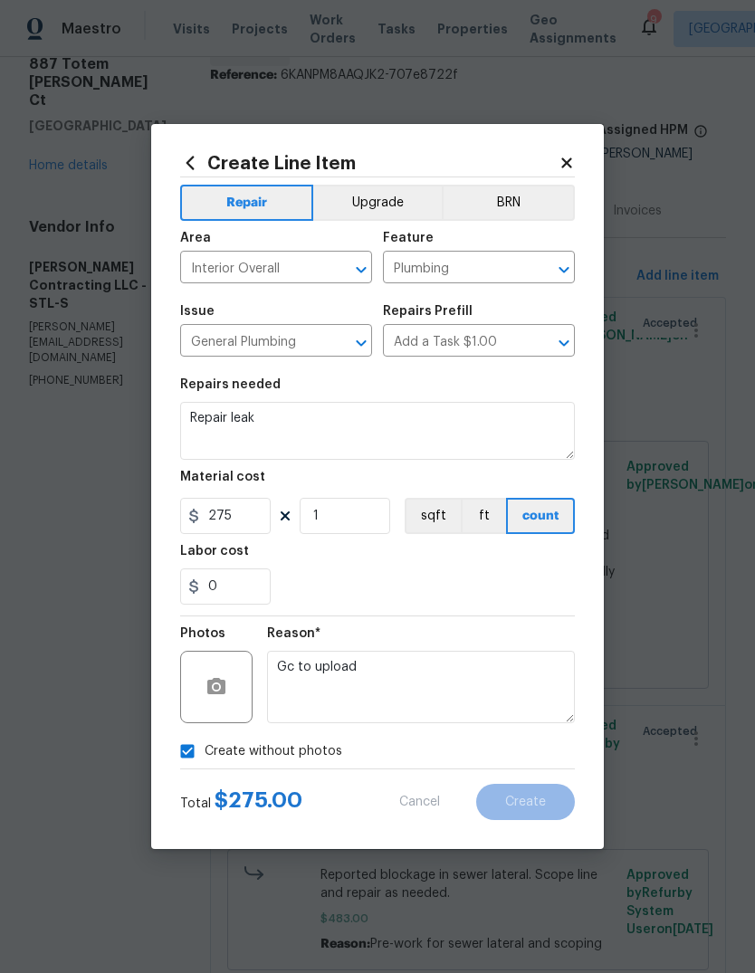
scroll to position [0, 0]
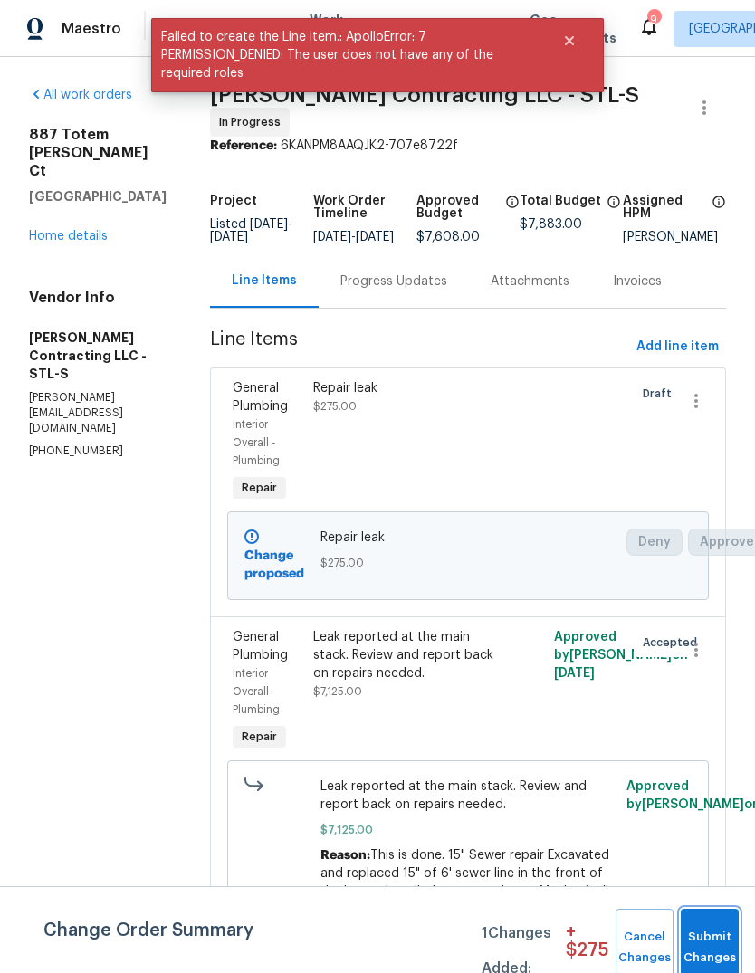
click at [710, 939] on button "Submit Changes" at bounding box center [710, 948] width 58 height 78
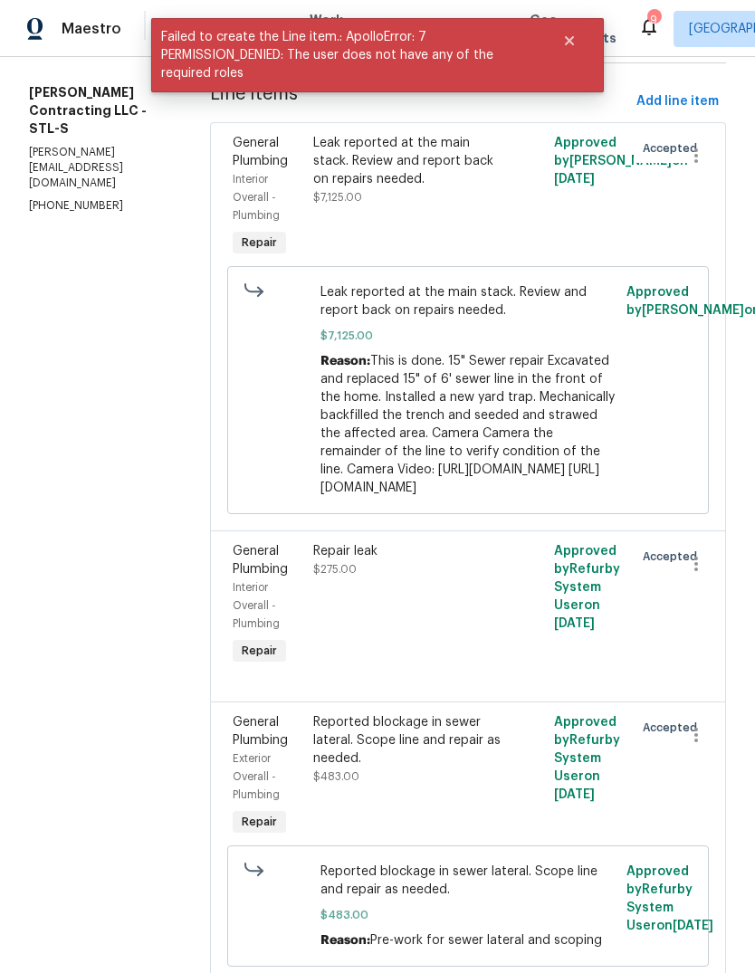
scroll to position [244, 0]
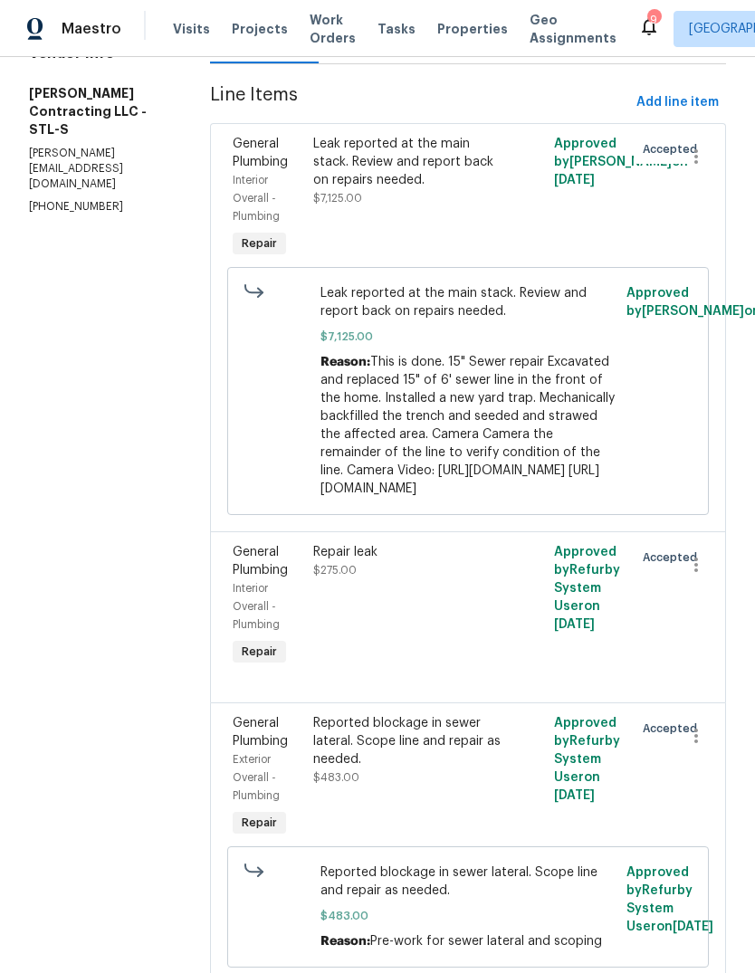
click at [487, 194] on div "Leak reported at the main stack. Review and report back on repairs needed. $7,1…" at bounding box center [408, 171] width 190 height 72
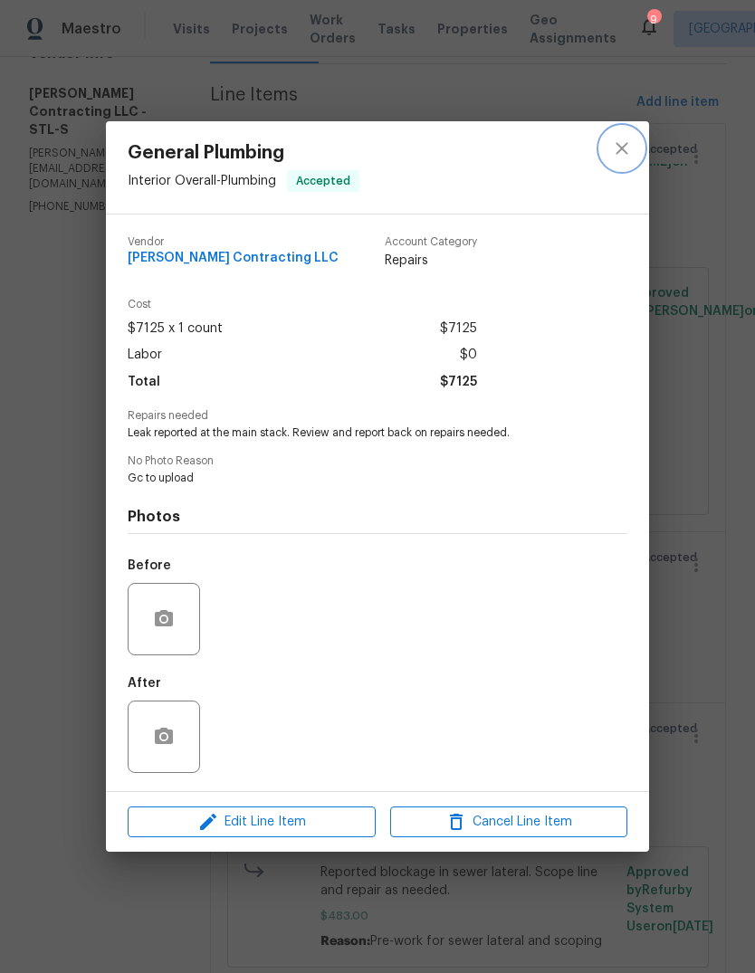
click at [631, 138] on icon "close" at bounding box center [622, 149] width 22 height 22
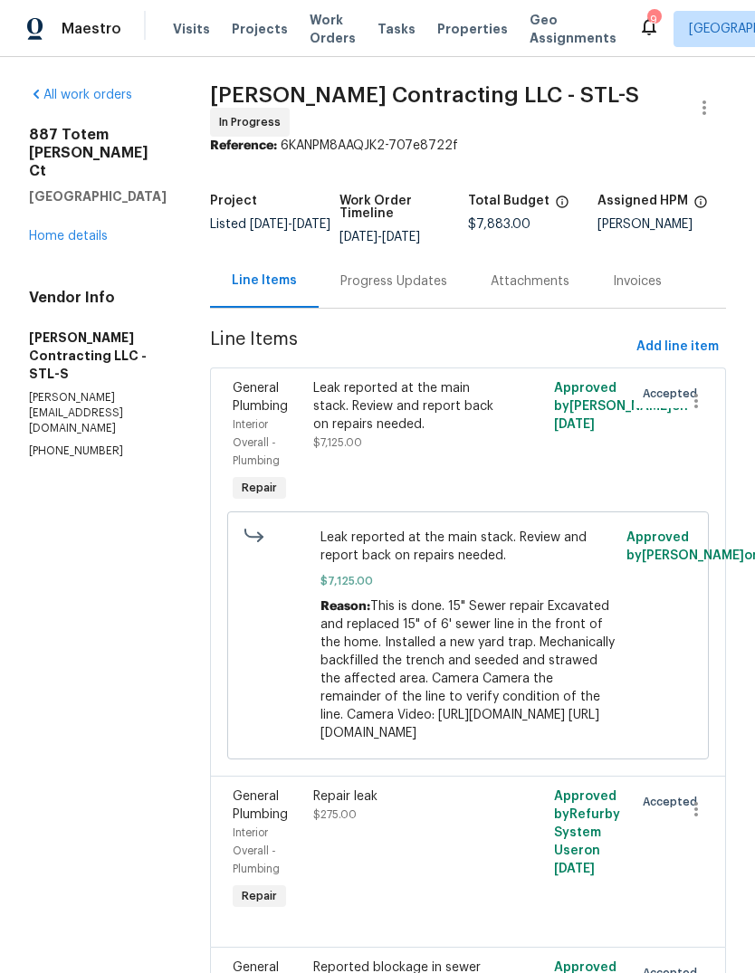
scroll to position [0, 0]
click at [87, 242] on link "Home details" at bounding box center [68, 236] width 79 height 13
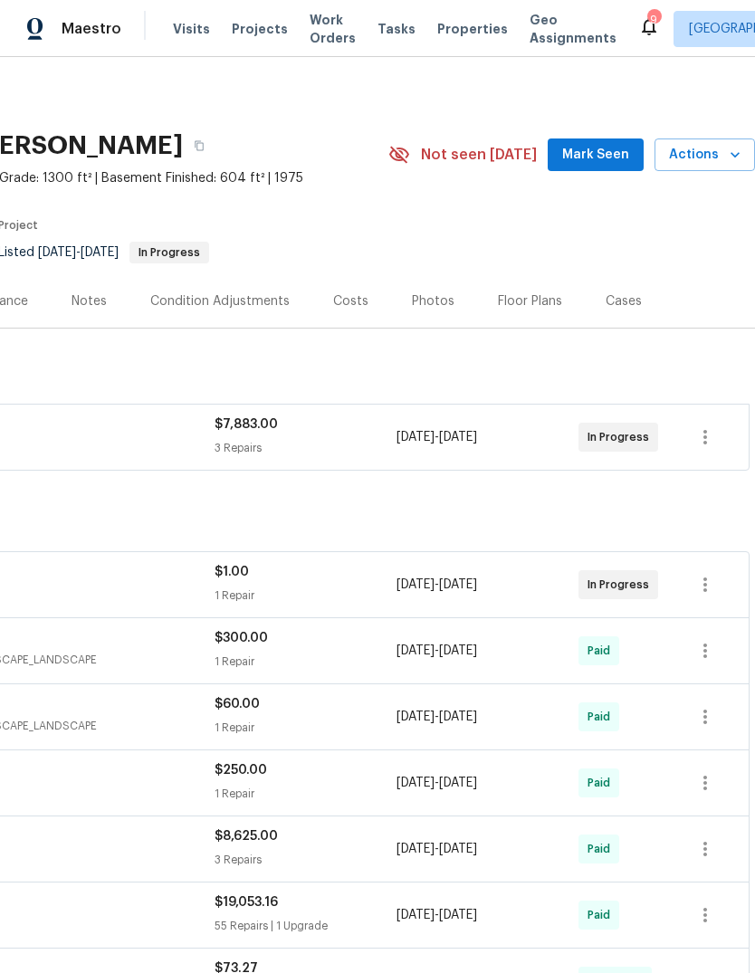
scroll to position [0, 268]
click at [625, 160] on span "Mark Seen" at bounding box center [595, 155] width 67 height 23
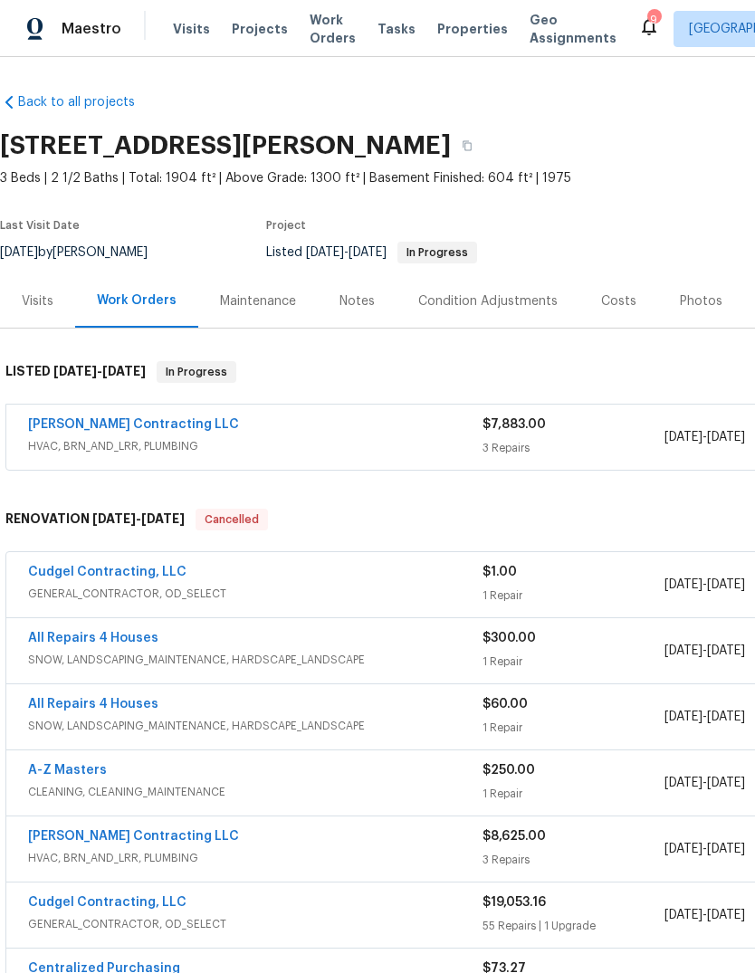
scroll to position [0, 0]
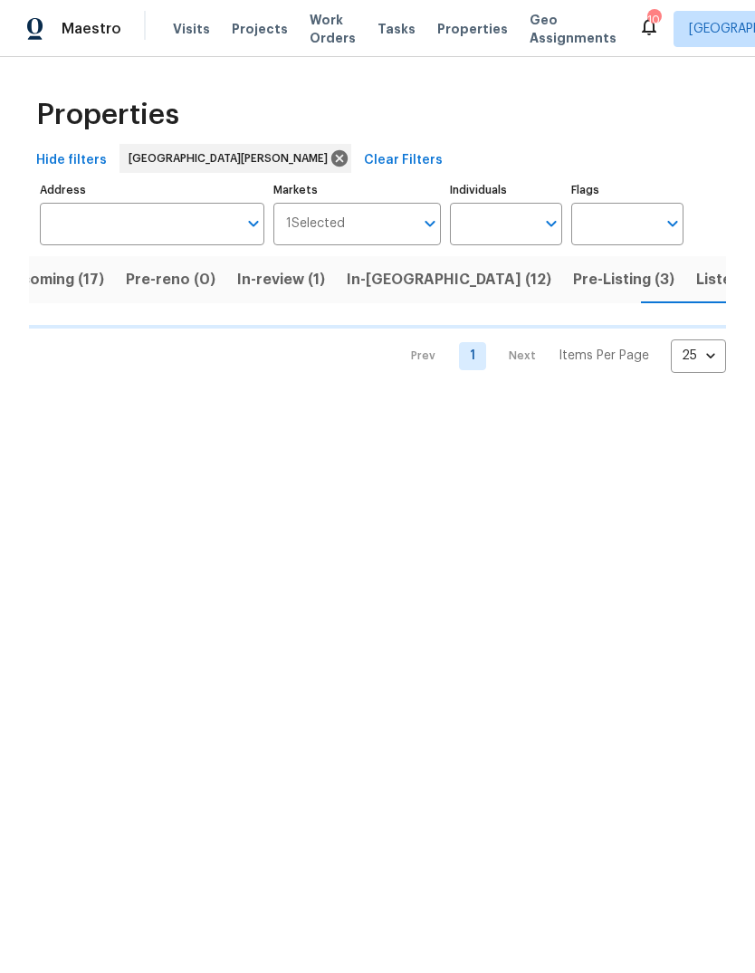
scroll to position [0, 50]
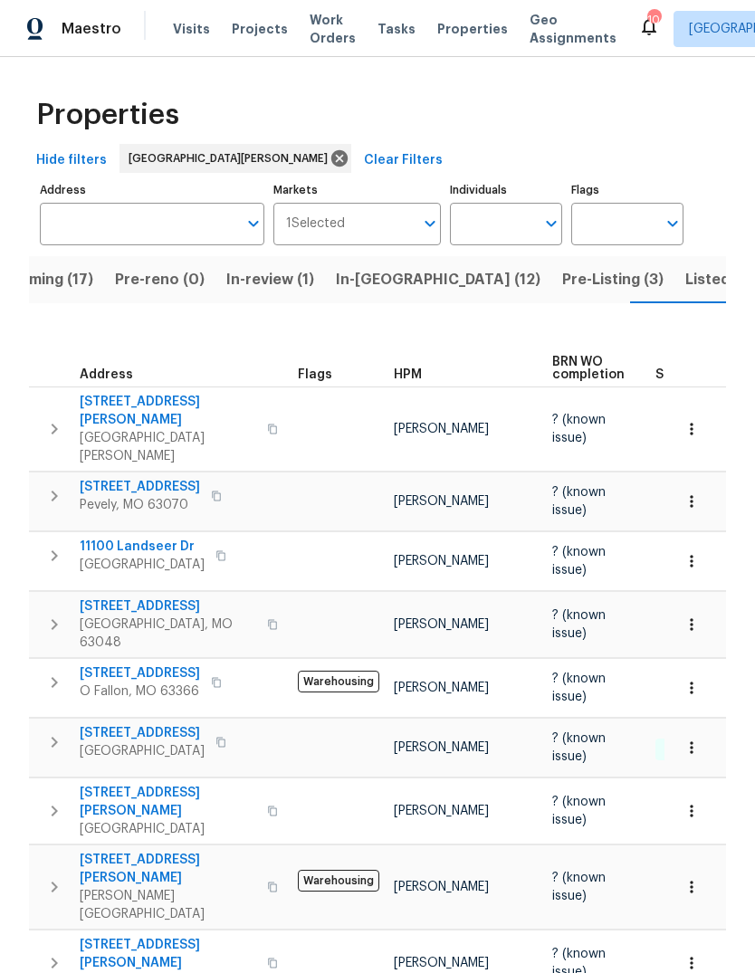
click at [562, 285] on span "Pre-Listing (3)" at bounding box center [612, 279] width 101 height 25
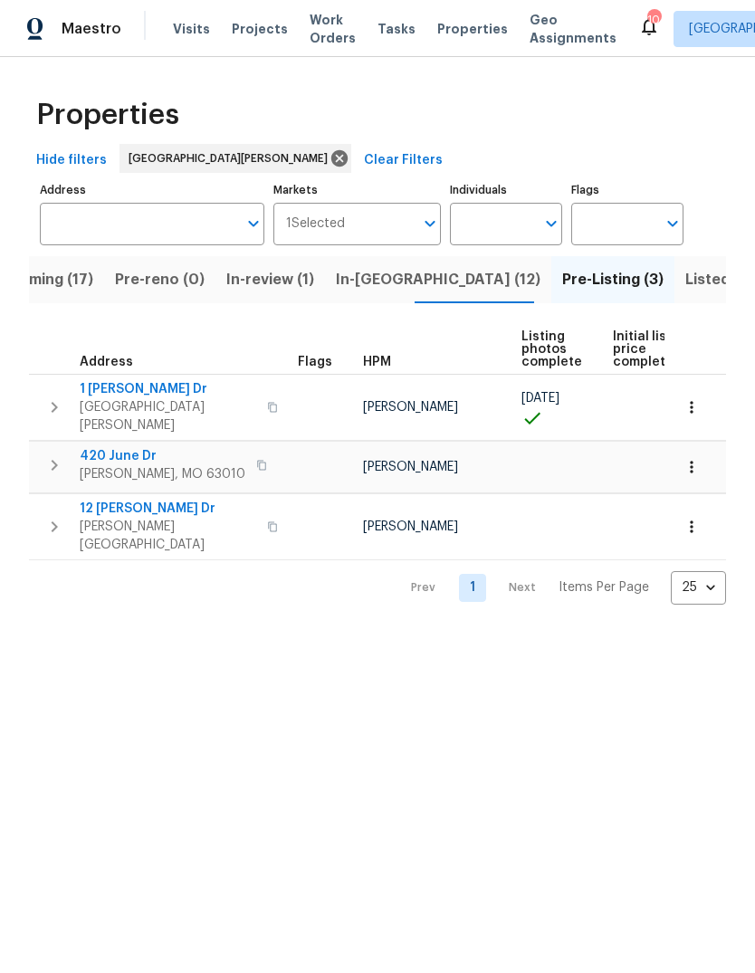
click at [194, 25] on span "Visits" at bounding box center [191, 29] width 37 height 18
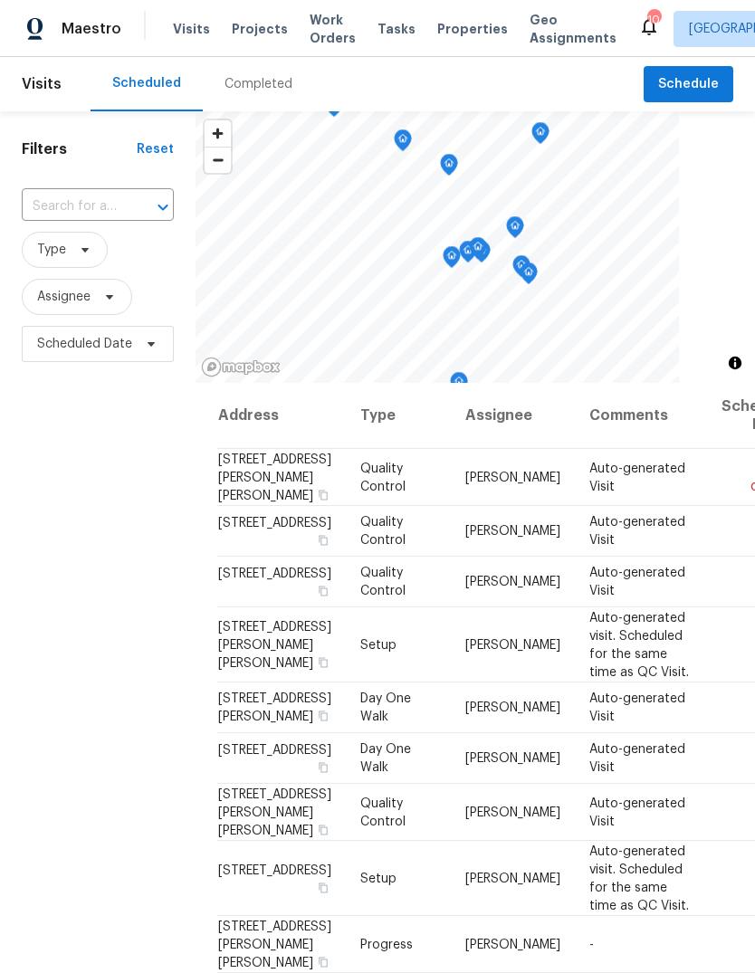
click at [272, 88] on div "Completed" at bounding box center [258, 84] width 68 height 18
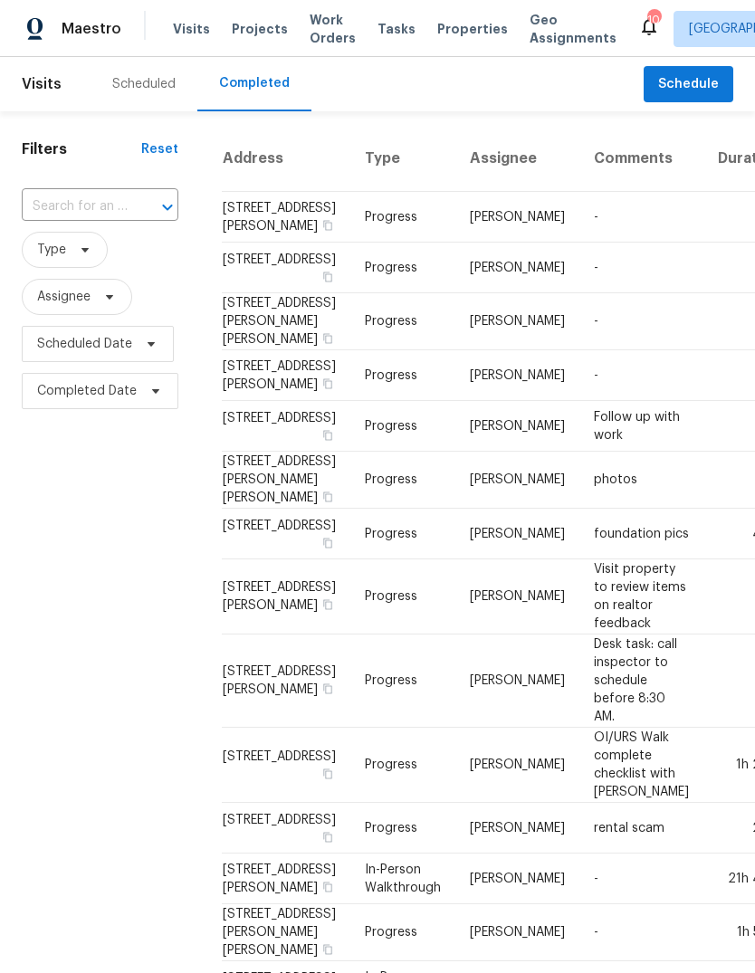
click at [150, 80] on div "Scheduled" at bounding box center [143, 84] width 63 height 18
